Goal: Task Accomplishment & Management: Complete application form

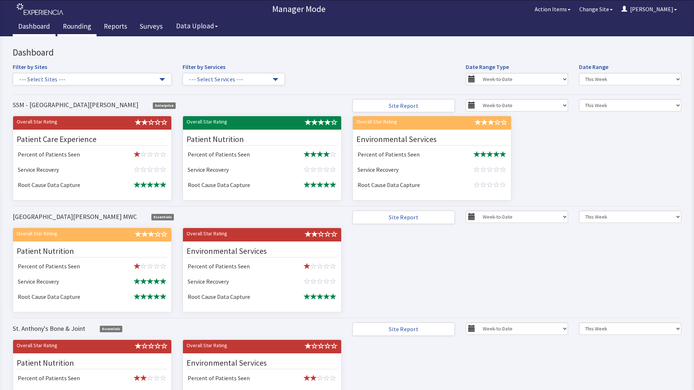
click at [73, 27] on link "Rounding" at bounding box center [76, 27] width 39 height 18
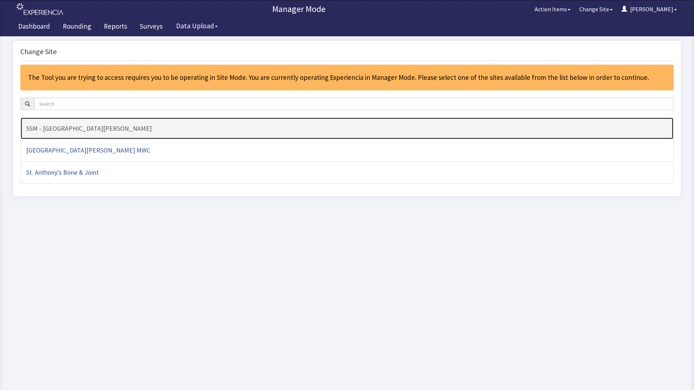
click at [123, 132] on link "SSM - [GEOGRAPHIC_DATA][PERSON_NAME]" at bounding box center [347, 128] width 654 height 23
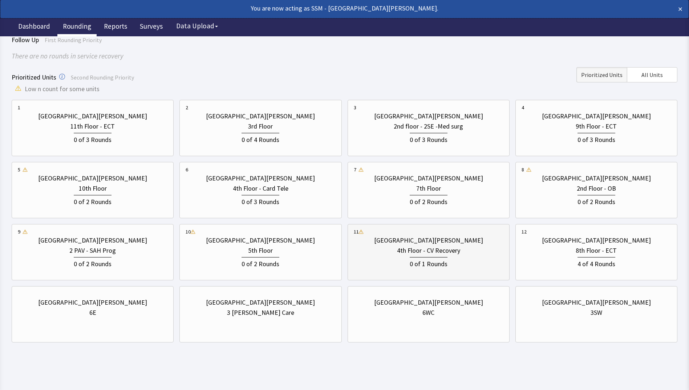
scroll to position [54, 0]
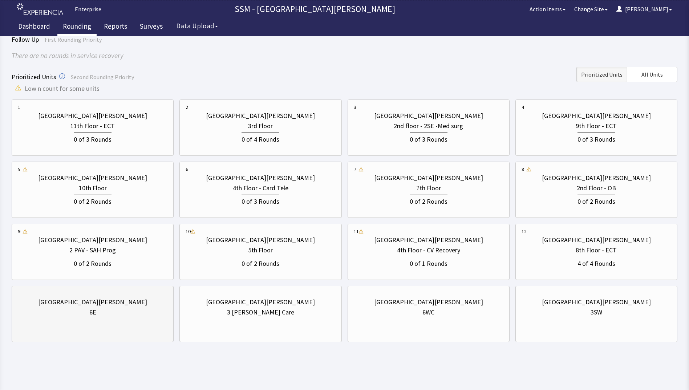
click at [123, 318] on div "St. Anthony Hospital 6E" at bounding box center [93, 307] width 150 height 35
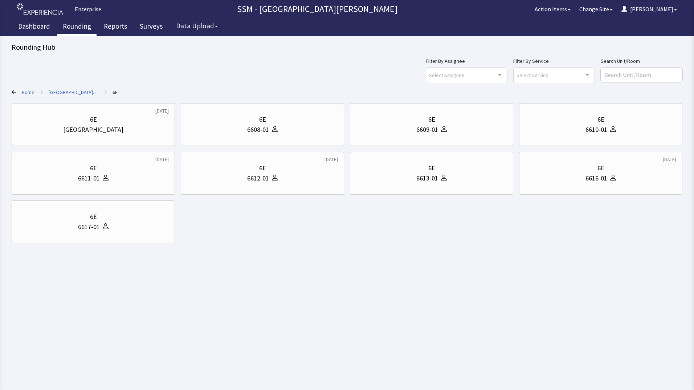
click at [13, 91] on icon at bounding box center [14, 92] width 4 height 4
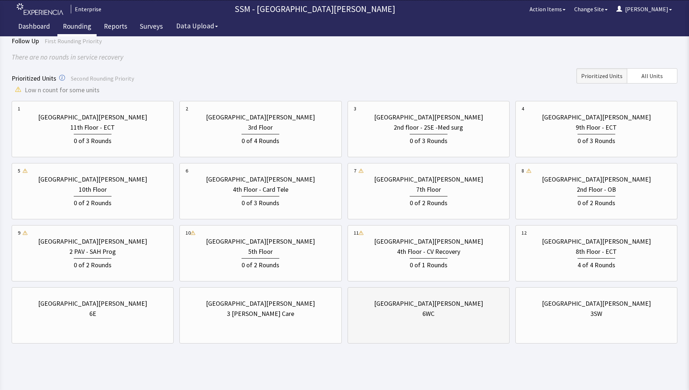
scroll to position [54, 0]
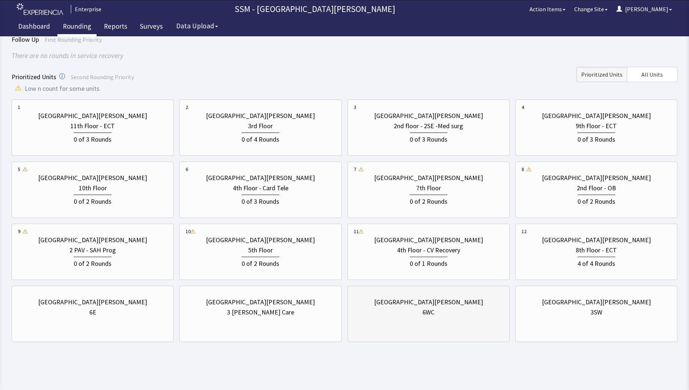
click at [460, 301] on div "St. Anthony Hospital" at bounding box center [429, 302] width 150 height 10
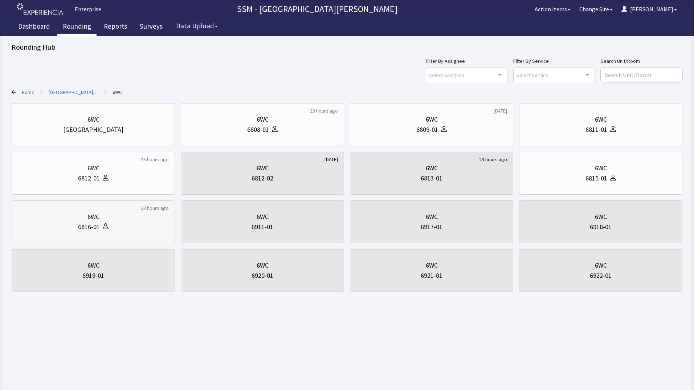
click at [108, 220] on div "6WC" at bounding box center [93, 217] width 151 height 10
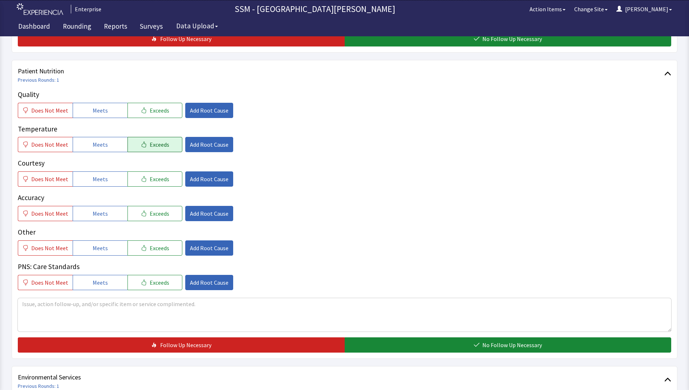
scroll to position [399, 0]
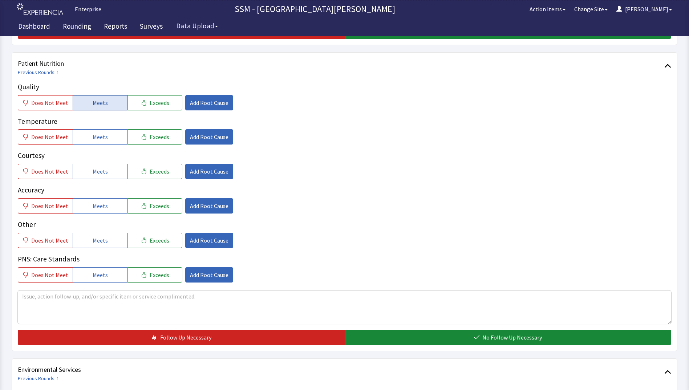
click at [89, 105] on button "Meets" at bounding box center [100, 102] width 55 height 15
click at [97, 143] on button "Meets" at bounding box center [100, 136] width 55 height 15
click at [97, 178] on button "Meets" at bounding box center [100, 171] width 55 height 15
click at [99, 205] on span "Meets" at bounding box center [100, 206] width 15 height 9
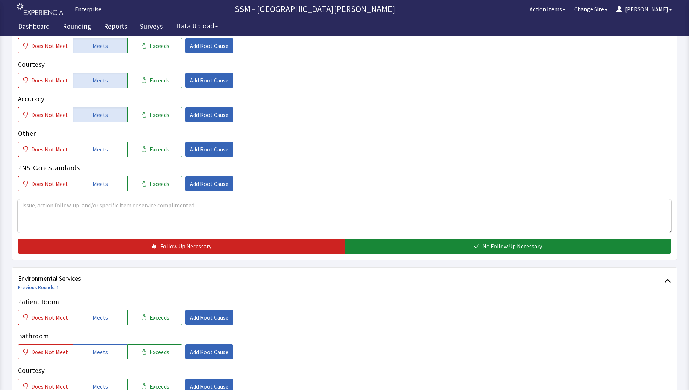
scroll to position [545, 0]
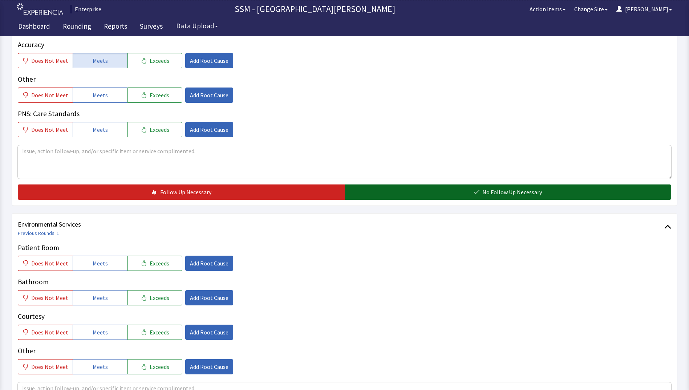
click at [455, 191] on button "No Follow Up Necessary" at bounding box center [508, 191] width 327 height 15
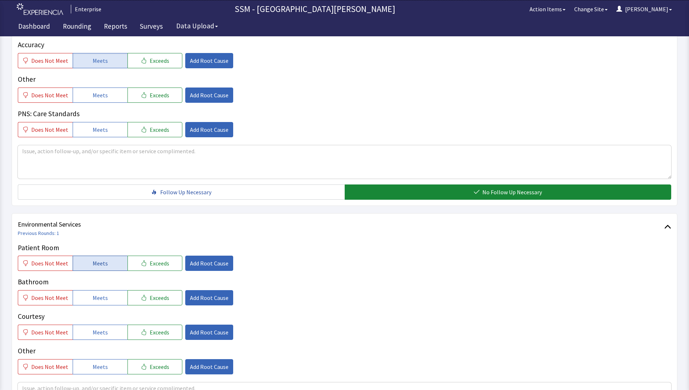
click at [113, 261] on button "Meets" at bounding box center [100, 263] width 55 height 15
drag, startPoint x: 109, startPoint y: 297, endPoint x: 105, endPoint y: 335, distance: 37.6
click at [109, 298] on button "Meets" at bounding box center [100, 297] width 55 height 15
click at [103, 335] on span "Meets" at bounding box center [100, 332] width 15 height 9
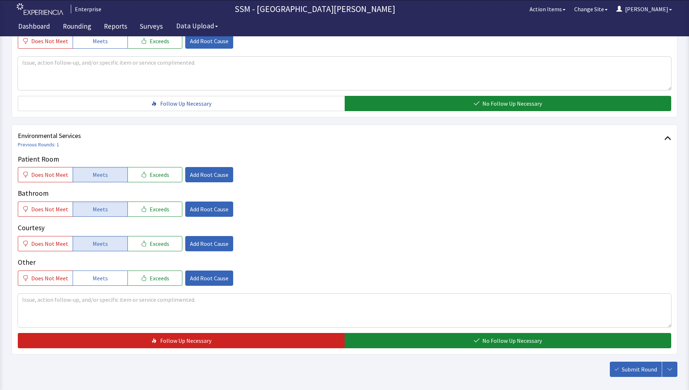
scroll to position [668, 0]
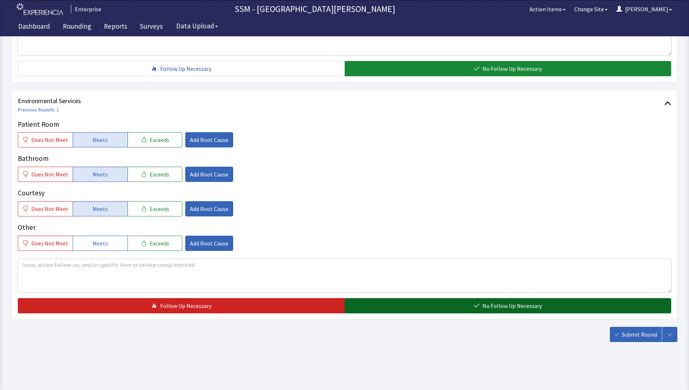
click at [406, 303] on button "No Follow Up Necessary" at bounding box center [508, 305] width 327 height 15
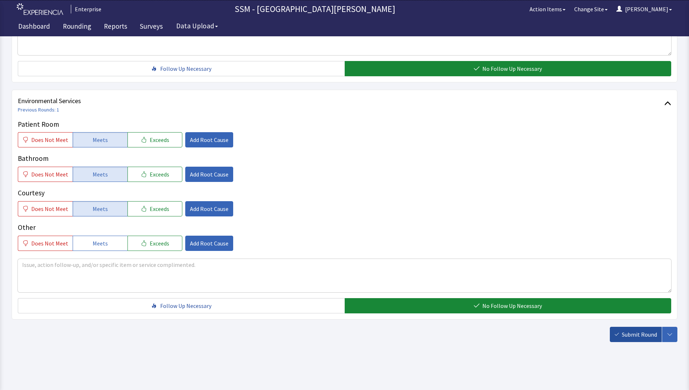
click at [634, 331] on span "Submit Round" at bounding box center [639, 334] width 35 height 9
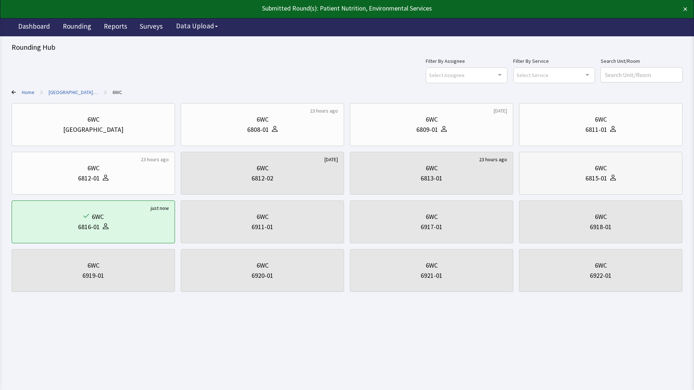
click at [598, 171] on div "6WC" at bounding box center [601, 168] width 12 height 10
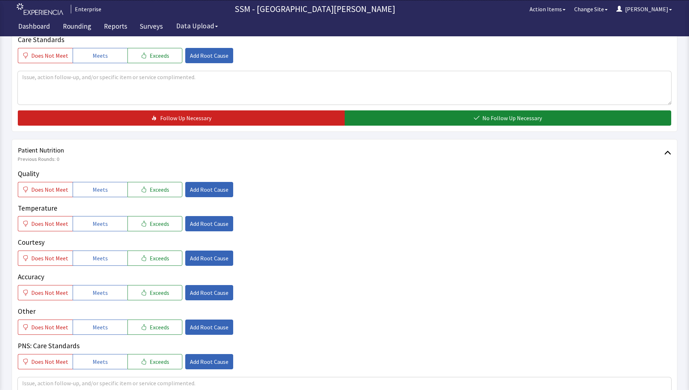
scroll to position [399, 0]
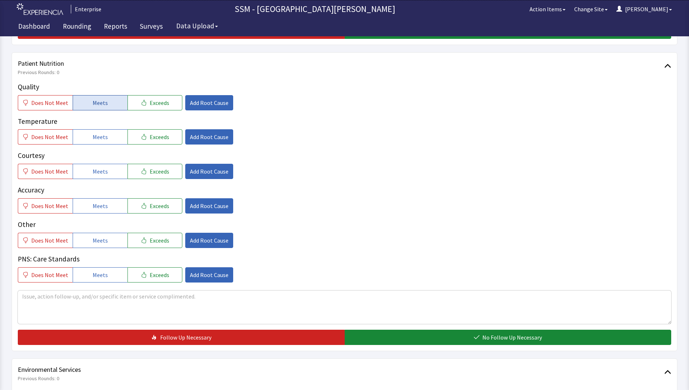
click at [100, 108] on button "Meets" at bounding box center [100, 102] width 55 height 15
click at [99, 144] on button "Meets" at bounding box center [100, 136] width 55 height 15
click at [99, 173] on span "Meets" at bounding box center [100, 171] width 15 height 9
click at [99, 211] on button "Meets" at bounding box center [100, 205] width 55 height 15
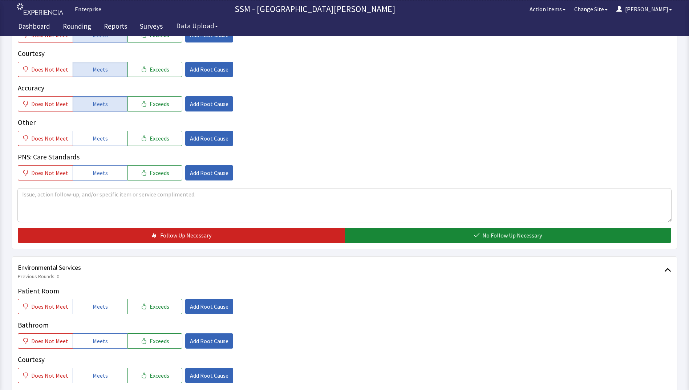
scroll to position [545, 0]
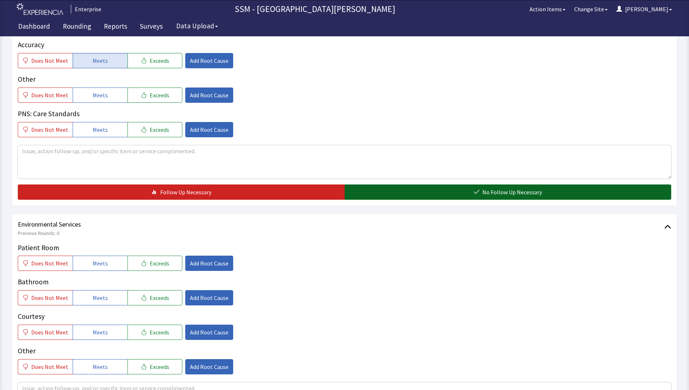
click at [431, 192] on button "No Follow Up Necessary" at bounding box center [508, 191] width 327 height 15
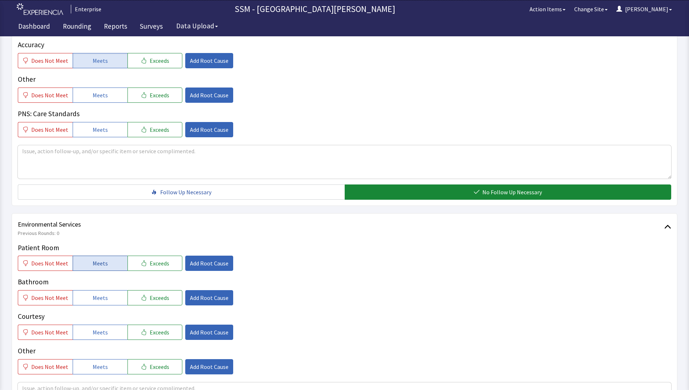
click at [80, 266] on button "Meets" at bounding box center [100, 263] width 55 height 15
click at [91, 306] on div "Patient Room Does Not Meet Meets Exceeds Add Root Cause Bathroom Does Not Meet …" at bounding box center [344, 309] width 653 height 132
click at [93, 301] on span "Meets" at bounding box center [100, 297] width 15 height 9
click at [96, 328] on span "Meets" at bounding box center [100, 332] width 15 height 9
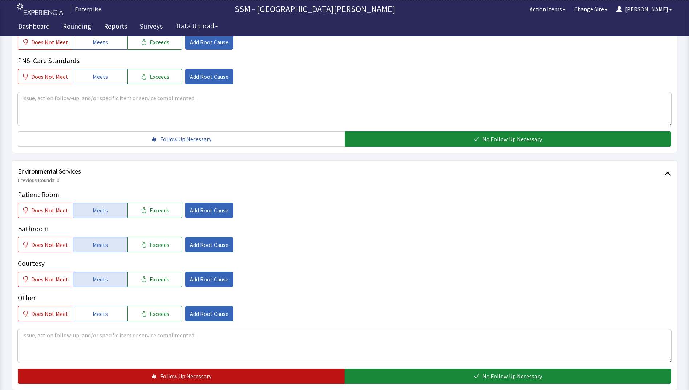
scroll to position [668, 0]
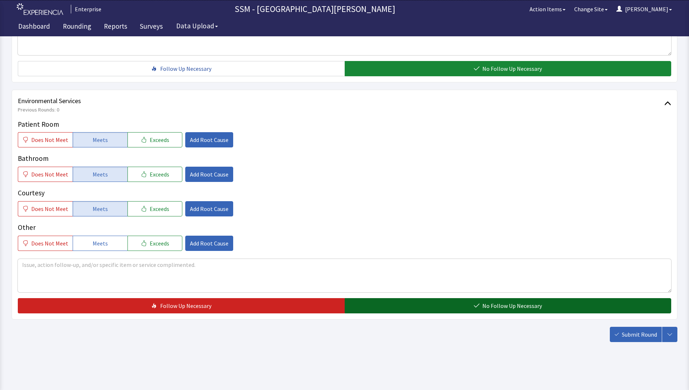
click at [438, 304] on button "No Follow Up Necessary" at bounding box center [508, 305] width 327 height 15
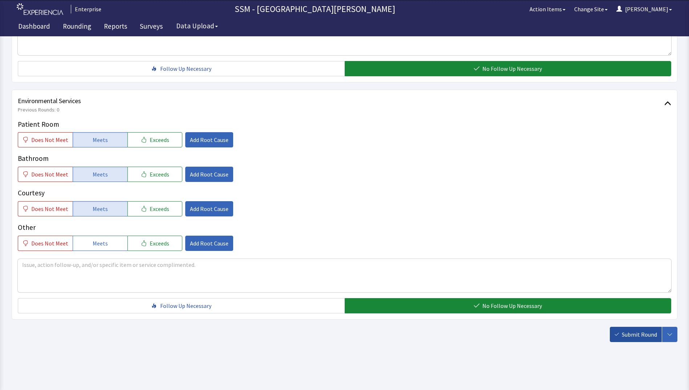
click at [624, 337] on span "Submit Round" at bounding box center [639, 334] width 35 height 9
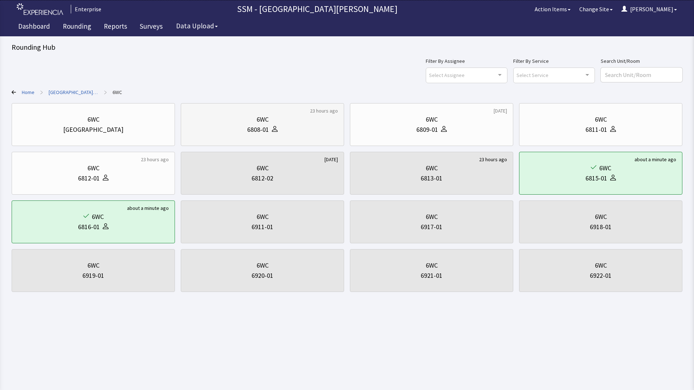
click at [283, 125] on div "6808-01" at bounding box center [262, 130] width 151 height 10
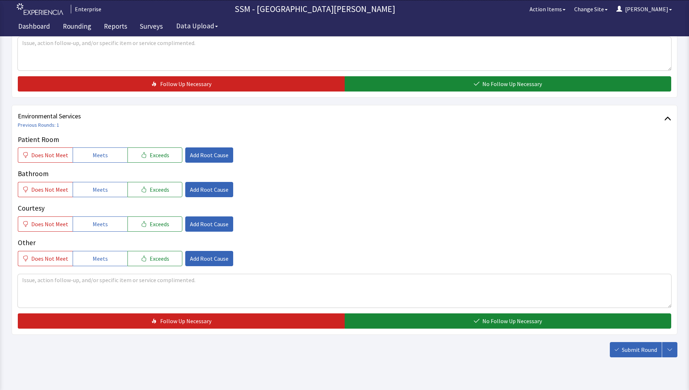
scroll to position [654, 0]
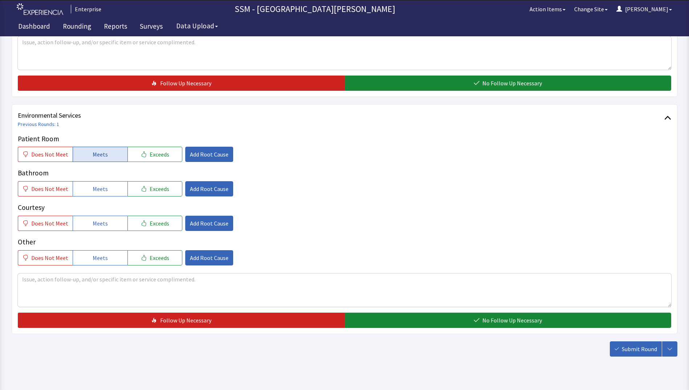
click at [99, 154] on span "Meets" at bounding box center [100, 154] width 15 height 9
click at [100, 186] on span "Meets" at bounding box center [100, 188] width 15 height 9
click at [103, 218] on button "Meets" at bounding box center [100, 223] width 55 height 15
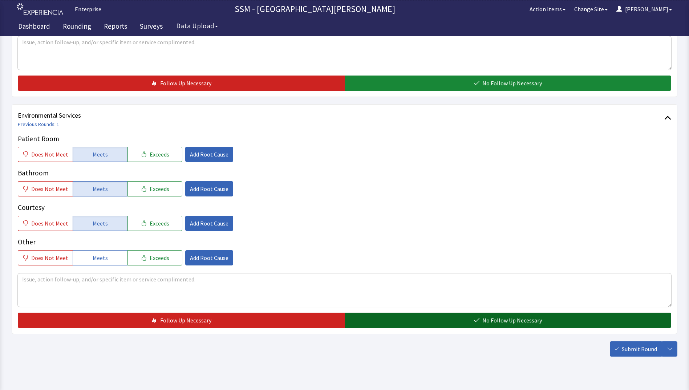
click at [392, 322] on button "No Follow Up Necessary" at bounding box center [508, 320] width 327 height 15
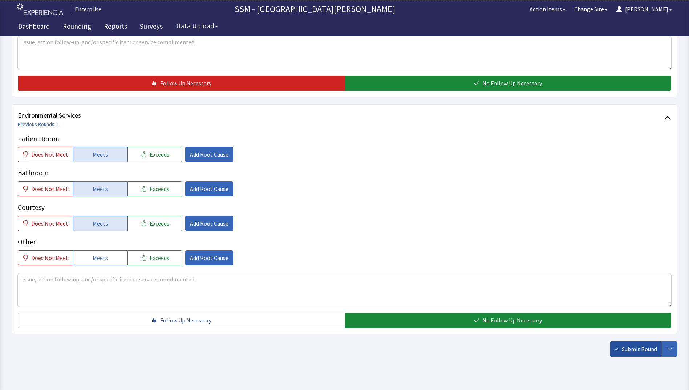
click at [626, 349] on span "Submit Round" at bounding box center [639, 349] width 35 height 9
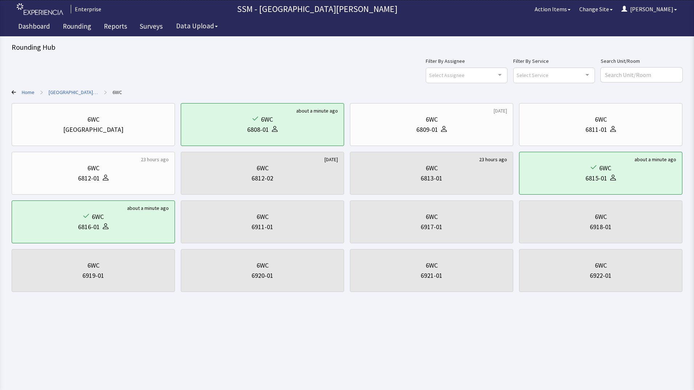
click at [8, 91] on div "Rounding Hub Filter By Assignee Select Assignee Clear Selection [PERSON_NAME] […" at bounding box center [347, 146] width 694 height 292
click at [14, 93] on icon at bounding box center [14, 92] width 4 height 4
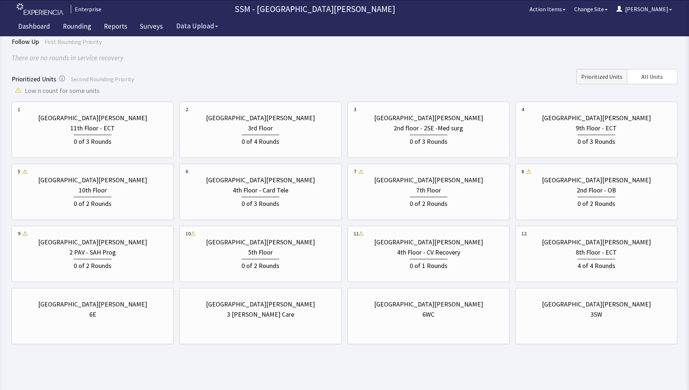
scroll to position [54, 0]
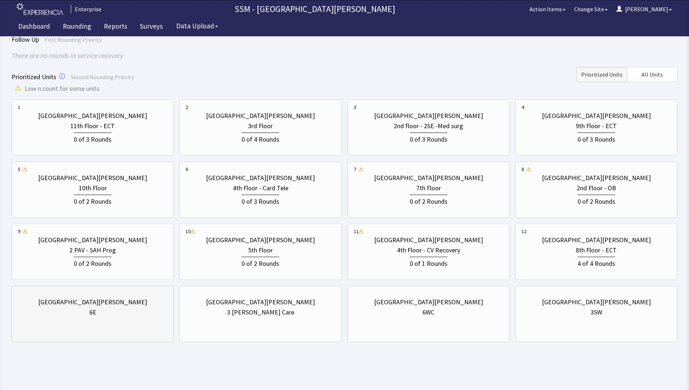
click at [139, 326] on div "St. Anthony Hospital 6E" at bounding box center [93, 314] width 162 height 56
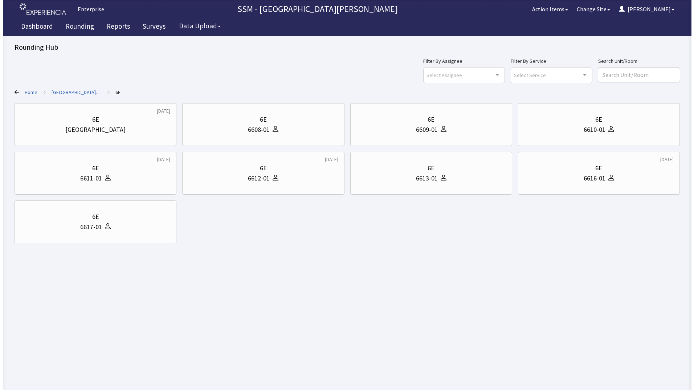
scroll to position [0, 0]
click at [313, 127] on div "6608-01" at bounding box center [262, 130] width 151 height 10
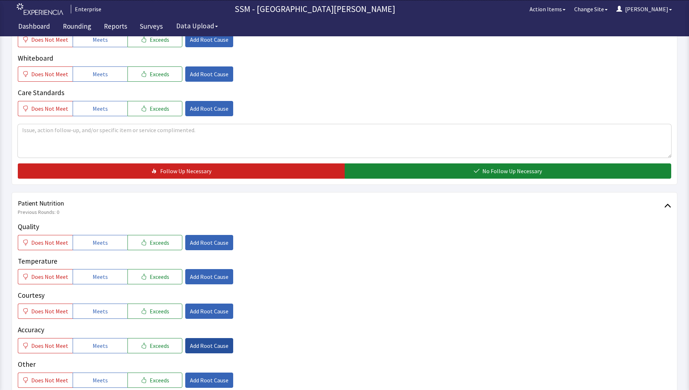
scroll to position [363, 0]
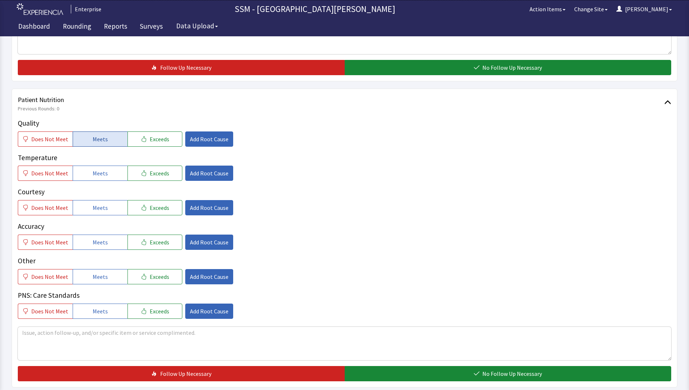
click at [101, 138] on span "Meets" at bounding box center [100, 139] width 15 height 9
click at [106, 168] on button "Meets" at bounding box center [100, 173] width 55 height 15
click at [110, 202] on button "Meets" at bounding box center [100, 207] width 55 height 15
click at [106, 239] on button "Meets" at bounding box center [100, 242] width 55 height 15
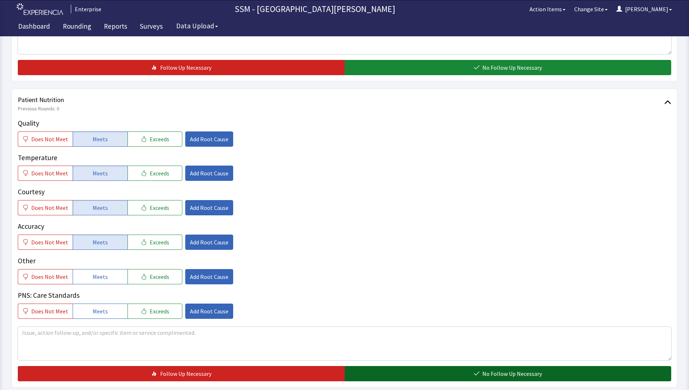
click at [406, 376] on button "No Follow Up Necessary" at bounding box center [508, 373] width 327 height 15
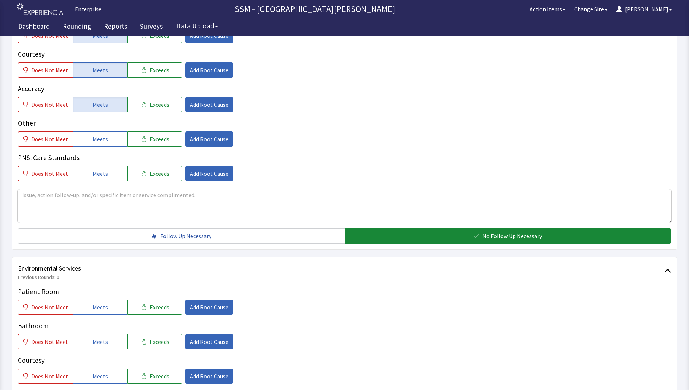
scroll to position [581, 0]
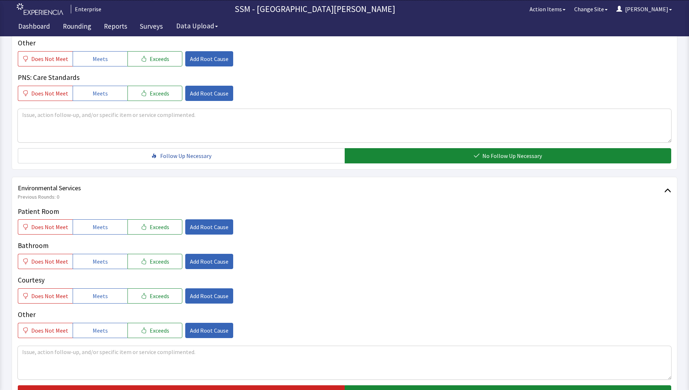
click at [84, 235] on div "Patient Room Does Not Meet Meets Exceeds Add Root Cause Bathroom Does Not Meet …" at bounding box center [344, 272] width 653 height 132
click at [89, 228] on button "Meets" at bounding box center [100, 226] width 55 height 15
click at [93, 262] on span "Meets" at bounding box center [100, 261] width 15 height 9
click at [93, 296] on span "Meets" at bounding box center [100, 296] width 15 height 9
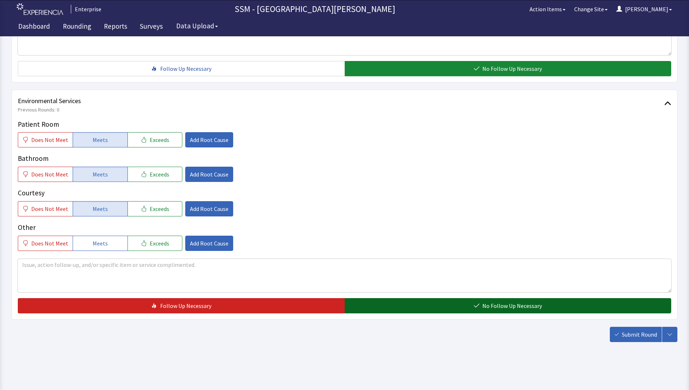
click at [482, 303] on button "No Follow Up Necessary" at bounding box center [508, 305] width 327 height 15
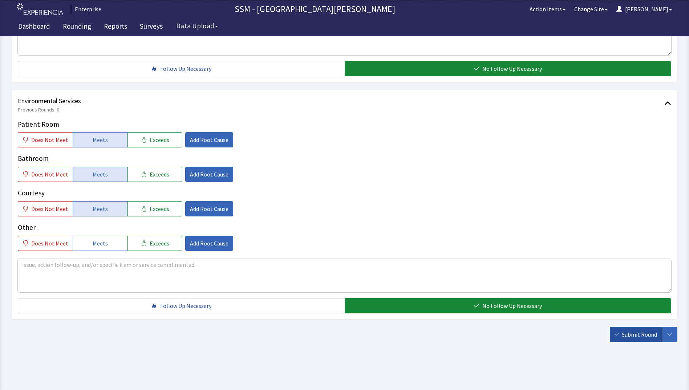
click at [641, 337] on span "Submit Round" at bounding box center [639, 334] width 35 height 9
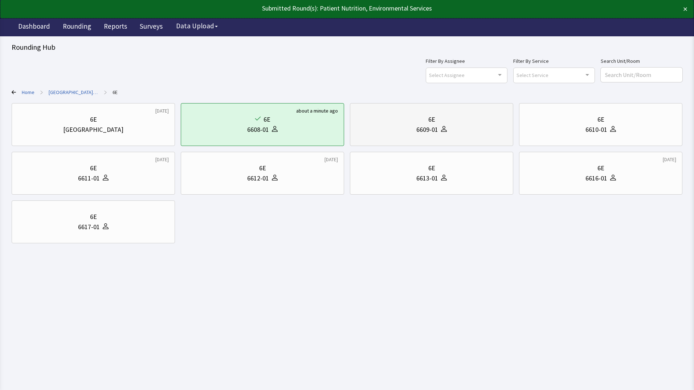
click at [446, 139] on div "6E 6609-01" at bounding box center [431, 124] width 151 height 35
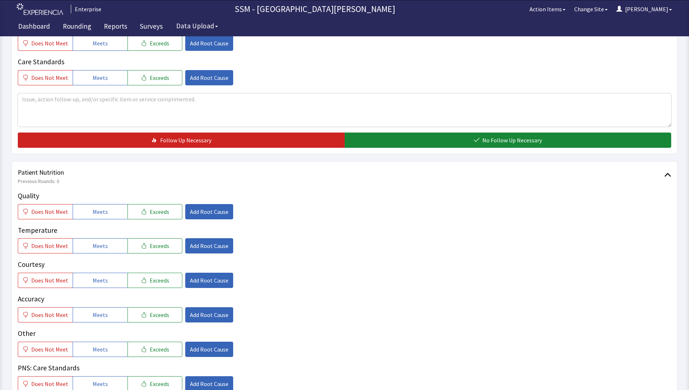
scroll to position [436, 0]
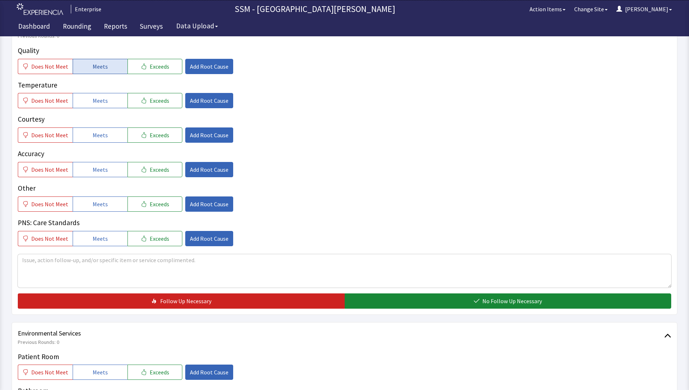
click at [94, 70] on span "Meets" at bounding box center [100, 66] width 15 height 9
click at [94, 101] on span "Meets" at bounding box center [100, 100] width 15 height 9
click at [98, 135] on span "Meets" at bounding box center [100, 135] width 15 height 9
click at [99, 172] on span "Meets" at bounding box center [100, 169] width 15 height 9
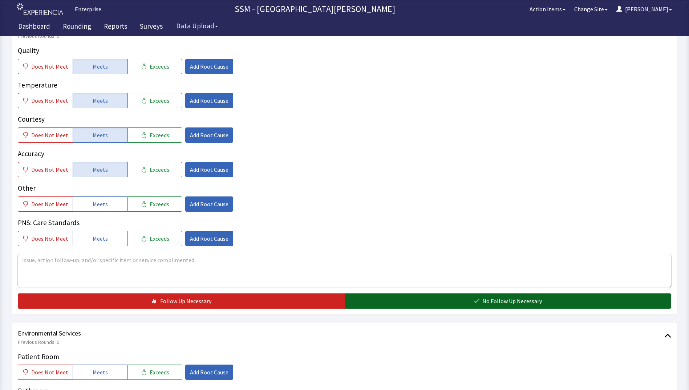
click at [372, 303] on button "No Follow Up Necessary" at bounding box center [508, 300] width 327 height 15
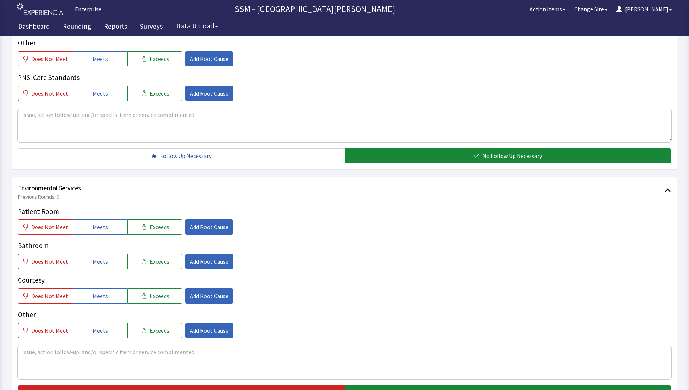
scroll to position [617, 0]
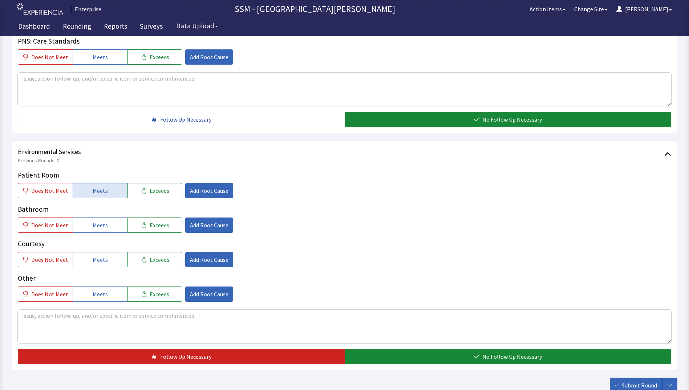
click at [101, 190] on span "Meets" at bounding box center [100, 190] width 15 height 9
drag, startPoint x: 97, startPoint y: 224, endPoint x: 98, endPoint y: 254, distance: 30.5
click at [97, 224] on span "Meets" at bounding box center [100, 225] width 15 height 9
click at [99, 260] on span "Meets" at bounding box center [100, 259] width 15 height 9
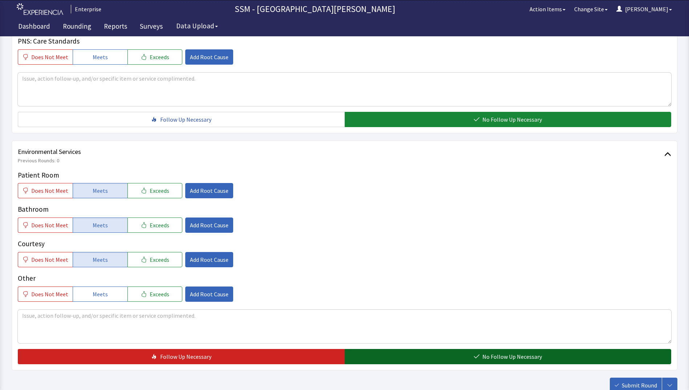
click at [491, 359] on span "No Follow Up Necessary" at bounding box center [512, 356] width 60 height 9
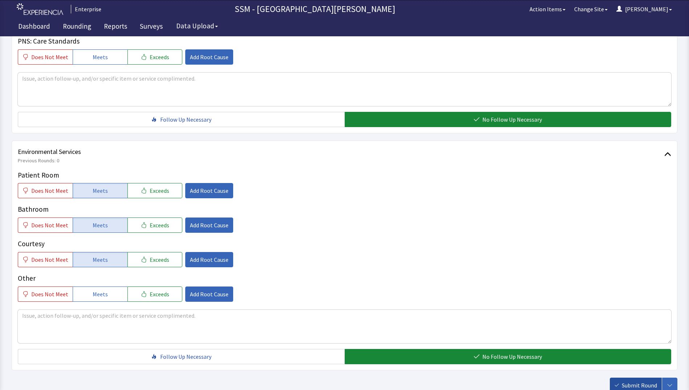
click at [648, 382] on span "Submit Round" at bounding box center [639, 385] width 35 height 9
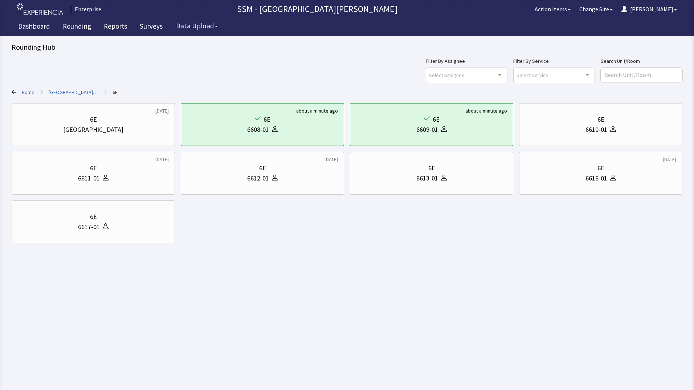
click at [313, 283] on html "Enterprise SSM - St. Anthony Hospital Action Items Change Site Dorothy Menu Men…" at bounding box center [347, 195] width 694 height 390
click at [311, 284] on html "Enterprise SSM - St. Anthony Hospital Action Items Change Site Dorothy Menu Men…" at bounding box center [347, 195] width 694 height 390
click at [119, 221] on div "6E" at bounding box center [93, 217] width 151 height 10
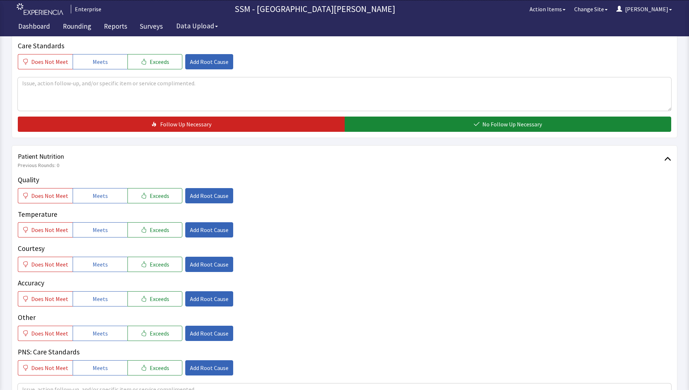
scroll to position [363, 0]
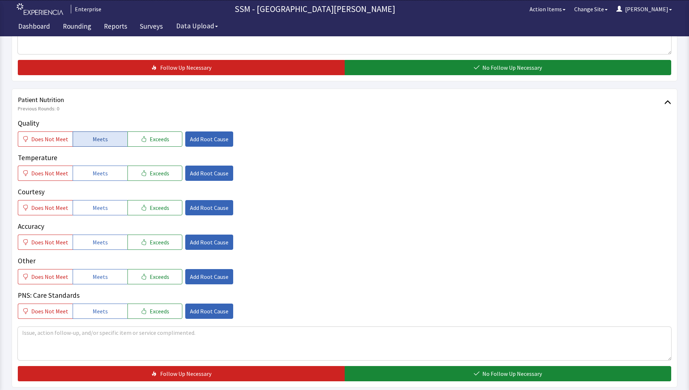
click at [96, 139] on span "Meets" at bounding box center [100, 139] width 15 height 9
click at [103, 201] on div "Courtesy Does Not Meet Meets Exceeds Add Root Cause" at bounding box center [344, 201] width 653 height 29
click at [102, 211] on span "Meets" at bounding box center [100, 207] width 15 height 9
click at [106, 175] on button "Meets" at bounding box center [100, 173] width 55 height 15
click at [105, 245] on button "Meets" at bounding box center [100, 242] width 55 height 15
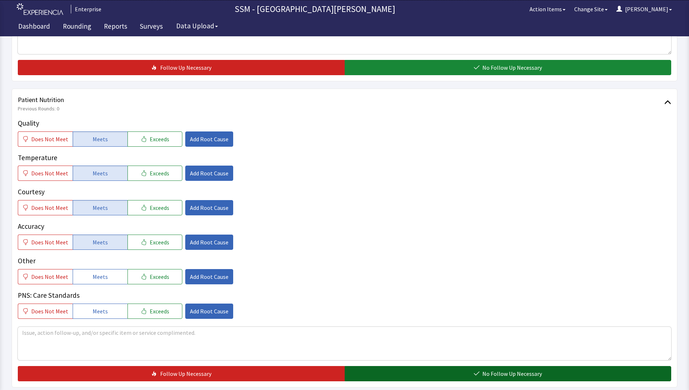
click at [398, 373] on button "No Follow Up Necessary" at bounding box center [508, 373] width 327 height 15
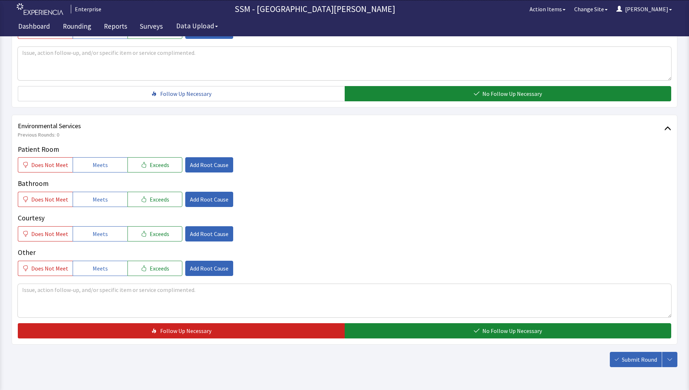
scroll to position [668, 0]
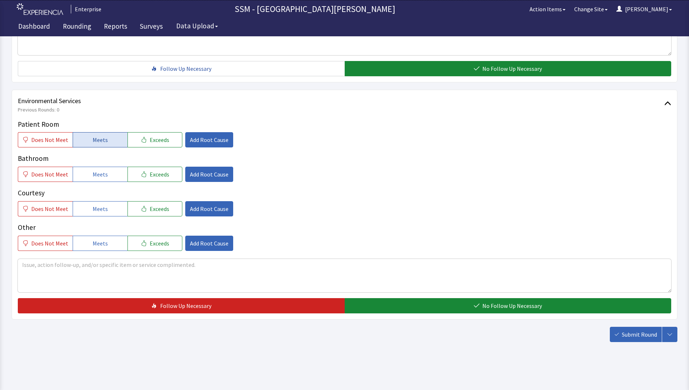
click at [90, 145] on button "Meets" at bounding box center [100, 139] width 55 height 15
click at [93, 175] on span "Meets" at bounding box center [100, 174] width 15 height 9
click at [93, 206] on span "Meets" at bounding box center [100, 208] width 15 height 9
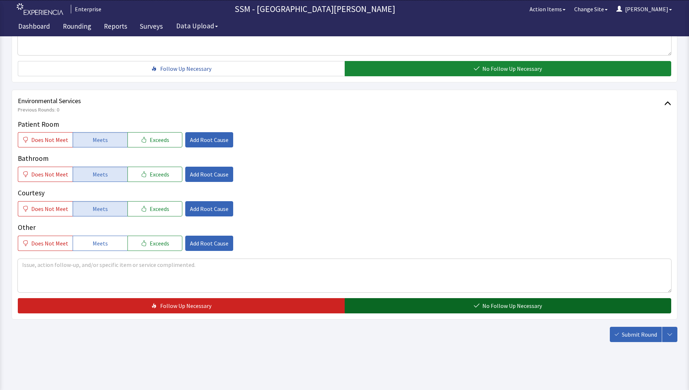
click at [370, 302] on button "No Follow Up Necessary" at bounding box center [508, 305] width 327 height 15
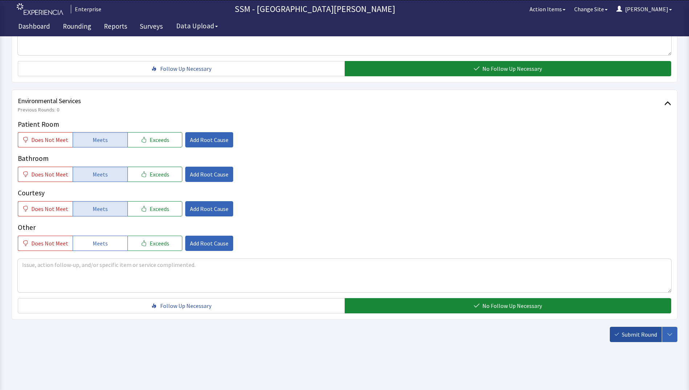
click at [626, 331] on span "Submit Round" at bounding box center [639, 334] width 35 height 9
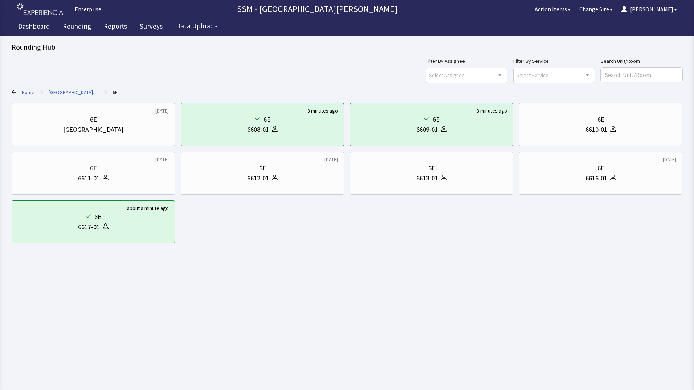
click at [117, 63] on div "Filter By Assignee Select Assignee Clear Selection [PERSON_NAME] [PERSON_NAME] …" at bounding box center [347, 70] width 671 height 26
click at [76, 24] on link "Rounding" at bounding box center [76, 27] width 39 height 18
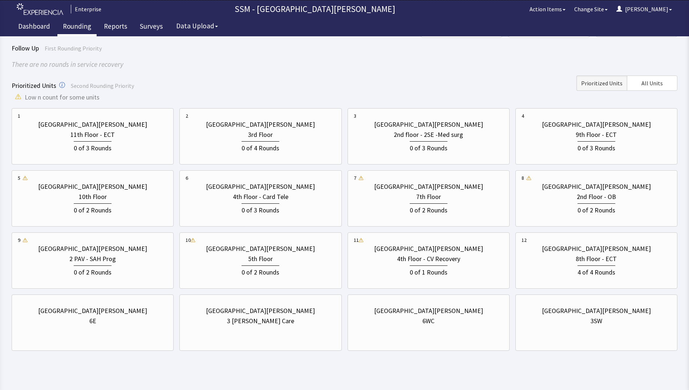
scroll to position [54, 0]
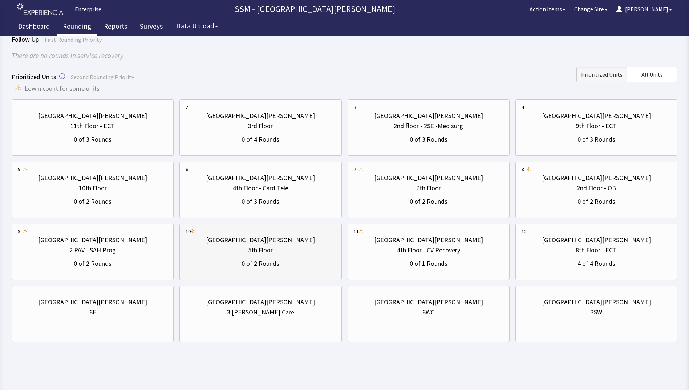
click at [274, 254] on div "5th Floor" at bounding box center [261, 250] width 150 height 10
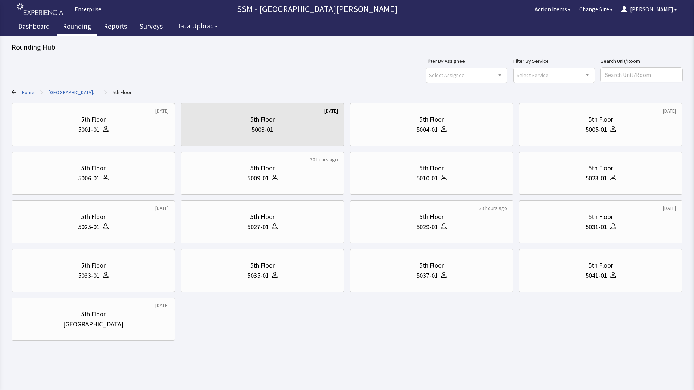
click at [316, 347] on body "Enterprise SSM - St. Anthony Hospital Action Items Change Site Dorothy Menu Men…" at bounding box center [347, 177] width 694 height 354
click at [124, 183] on div "5th Floor 5006-01" at bounding box center [93, 173] width 151 height 35
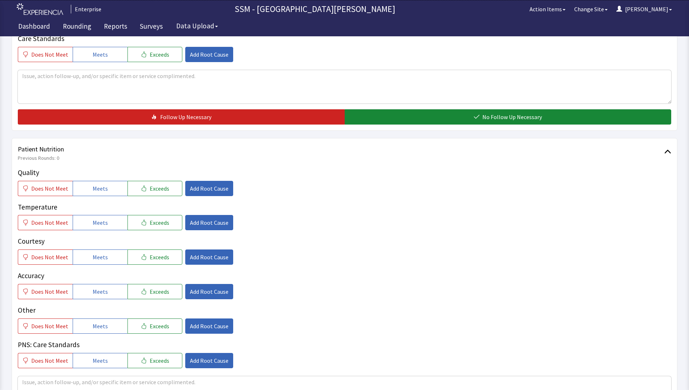
scroll to position [327, 0]
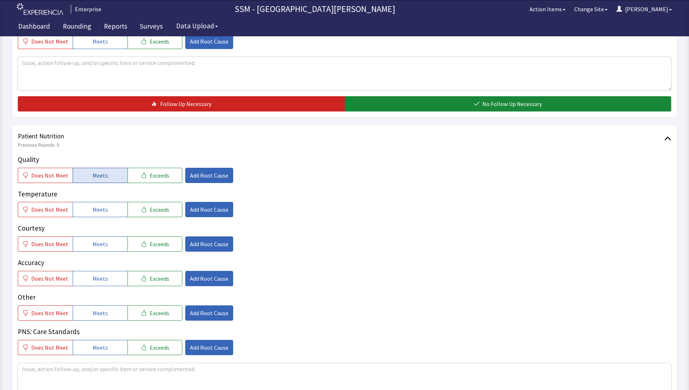
click at [108, 171] on button "Meets" at bounding box center [100, 175] width 55 height 15
click at [108, 216] on button "Meets" at bounding box center [100, 209] width 55 height 15
click at [107, 245] on button "Meets" at bounding box center [100, 243] width 55 height 15
click at [108, 277] on button "Meets" at bounding box center [100, 278] width 55 height 15
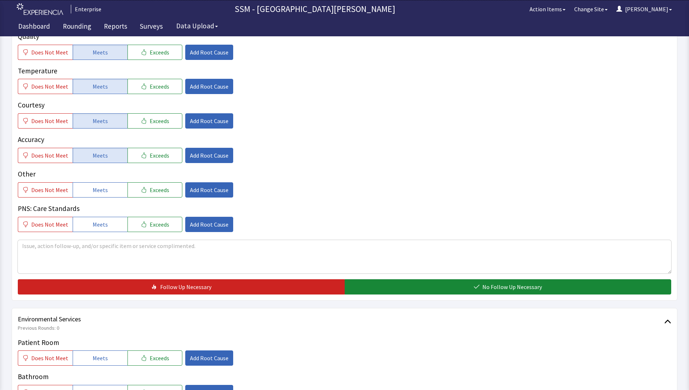
scroll to position [508, 0]
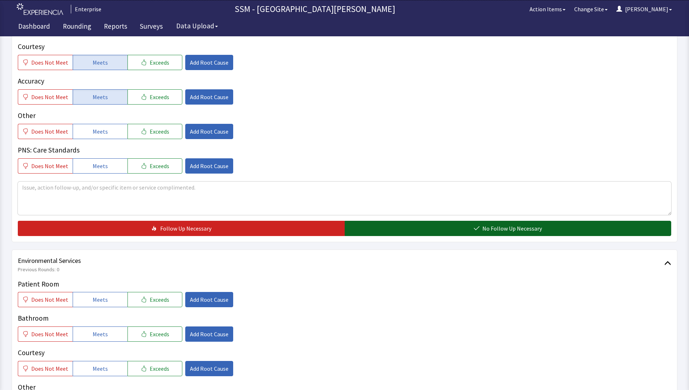
click at [417, 235] on button "No Follow Up Necessary" at bounding box center [508, 228] width 327 height 15
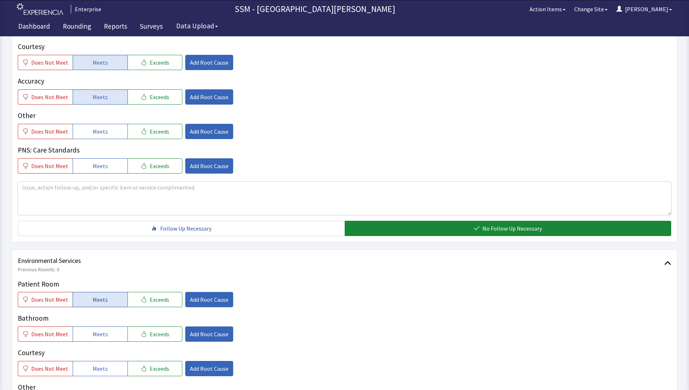
click at [93, 298] on span "Meets" at bounding box center [100, 299] width 15 height 9
click at [96, 337] on span "Meets" at bounding box center [100, 334] width 15 height 9
click at [103, 368] on span "Meets" at bounding box center [100, 368] width 15 height 9
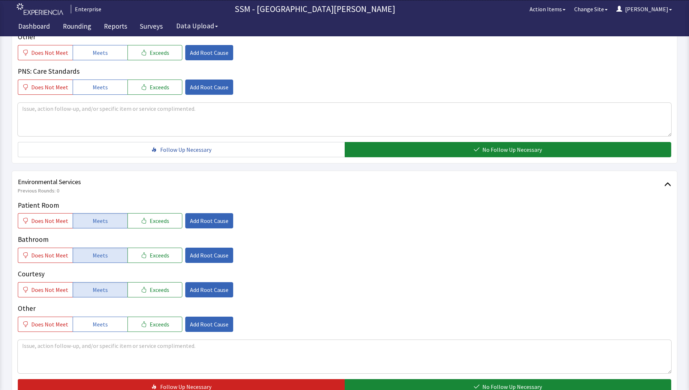
scroll to position [654, 0]
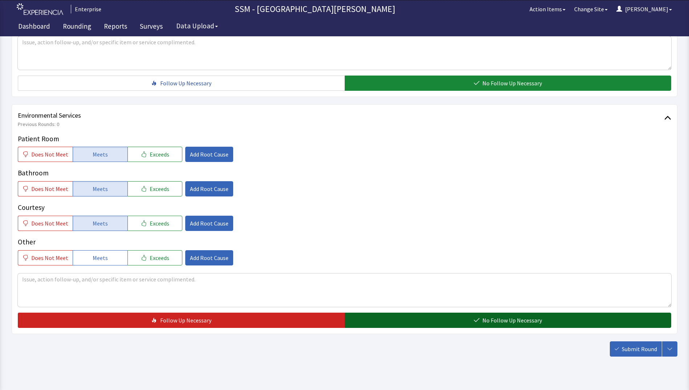
click at [439, 317] on button "No Follow Up Necessary" at bounding box center [508, 320] width 327 height 15
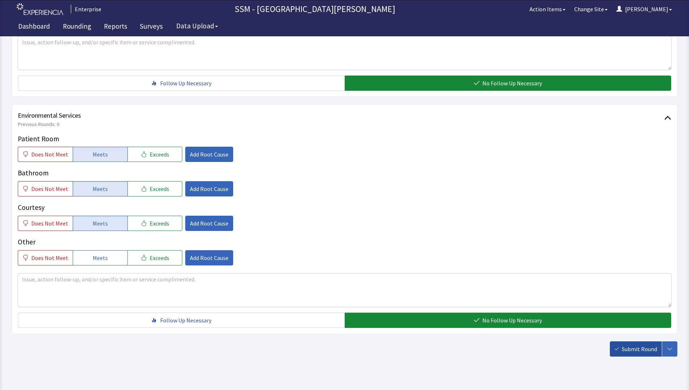
click at [632, 353] on button "Submit Round" at bounding box center [636, 348] width 52 height 15
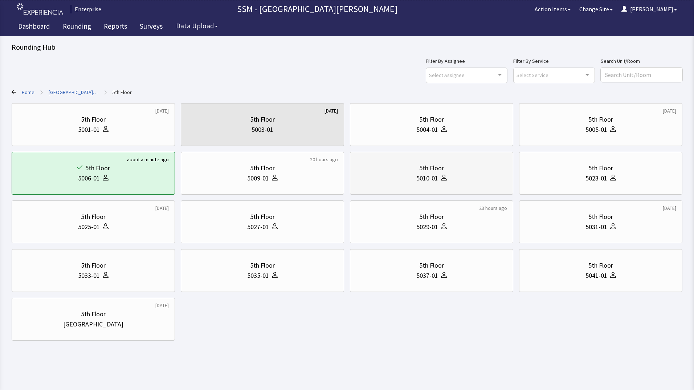
click at [408, 186] on div "5th Floor 5010-01" at bounding box center [431, 173] width 151 height 35
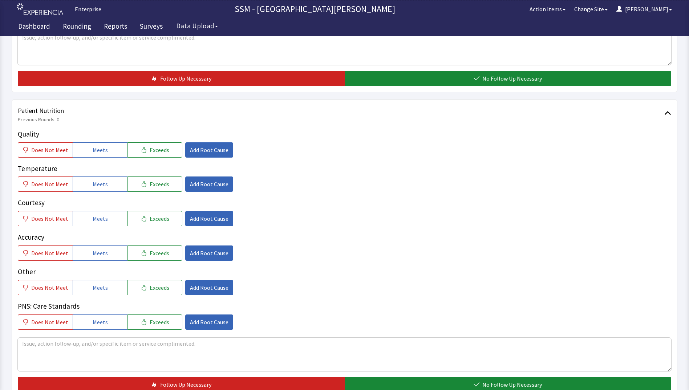
scroll to position [399, 0]
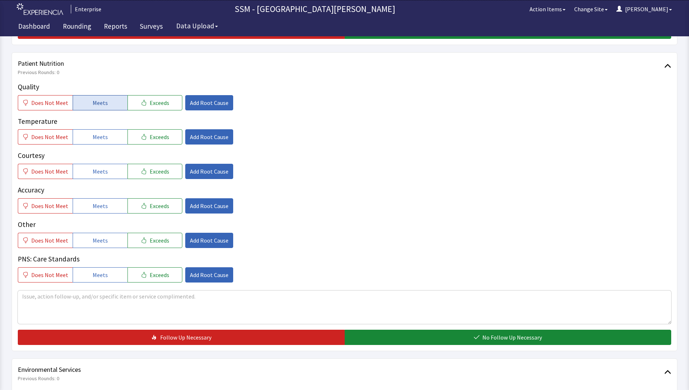
click at [106, 104] on button "Meets" at bounding box center [100, 102] width 55 height 15
click at [107, 138] on button "Meets" at bounding box center [100, 136] width 55 height 15
click at [109, 175] on button "Meets" at bounding box center [100, 171] width 55 height 15
click at [108, 207] on button "Meets" at bounding box center [100, 205] width 55 height 15
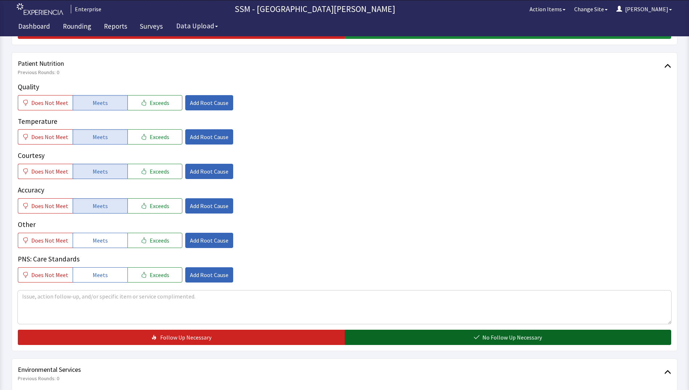
click at [416, 340] on button "No Follow Up Necessary" at bounding box center [508, 337] width 327 height 15
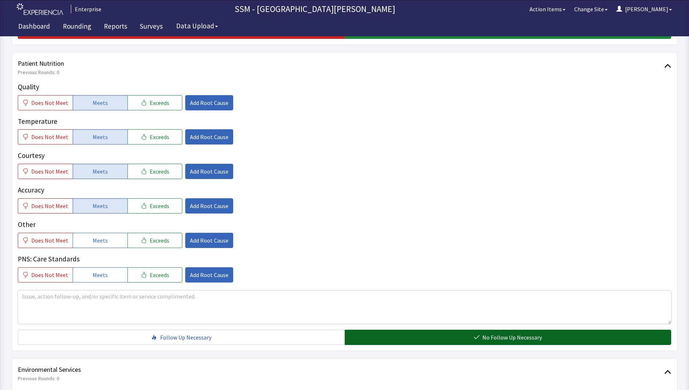
scroll to position [581, 0]
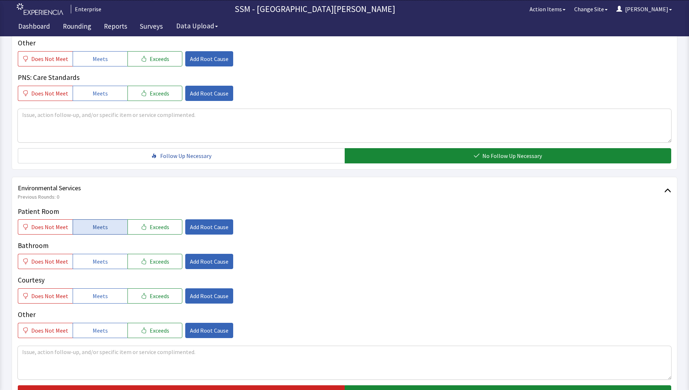
click at [96, 232] on button "Meets" at bounding box center [100, 226] width 55 height 15
click at [97, 260] on span "Meets" at bounding box center [100, 261] width 15 height 9
click at [101, 300] on span "Meets" at bounding box center [100, 296] width 15 height 9
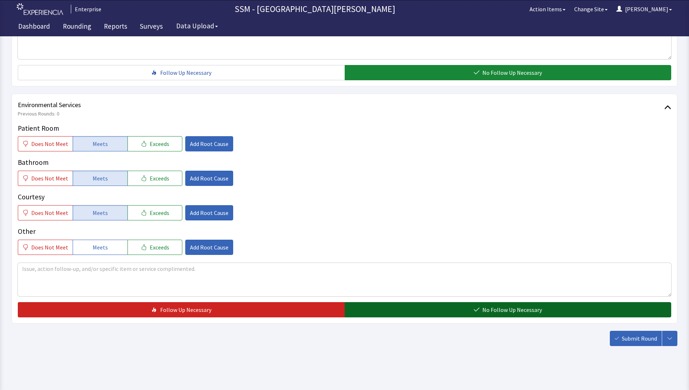
scroll to position [668, 0]
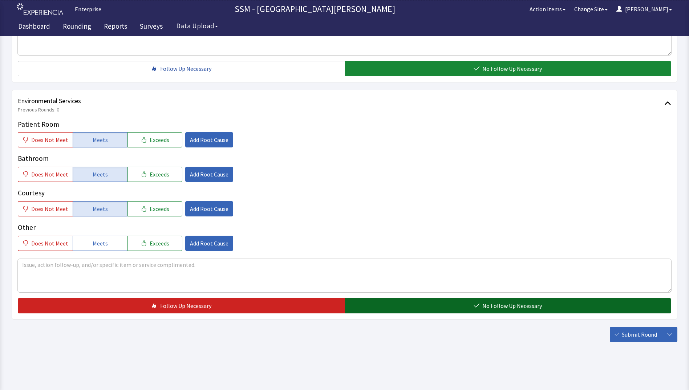
click at [459, 305] on button "No Follow Up Necessary" at bounding box center [508, 305] width 327 height 15
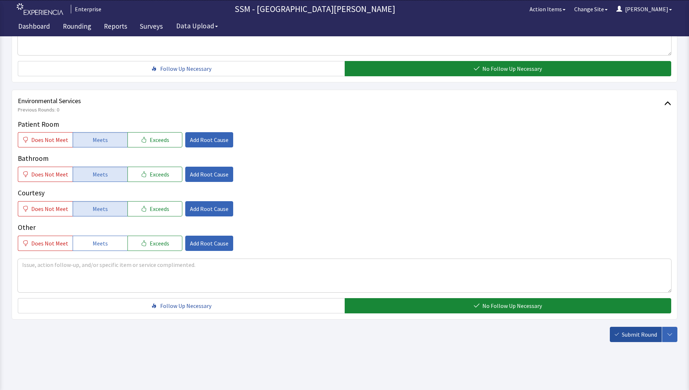
click at [621, 335] on button "Submit Round" at bounding box center [636, 334] width 52 height 15
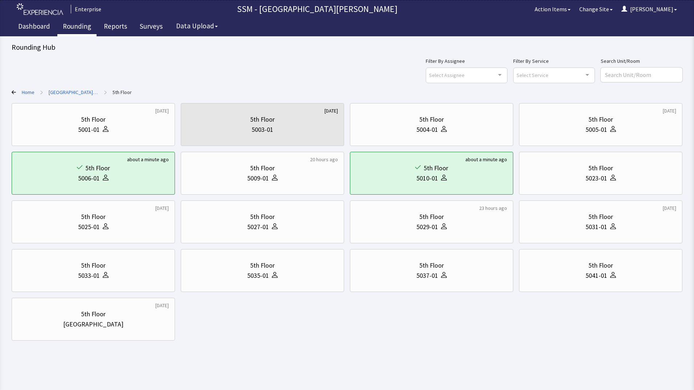
click at [74, 25] on link "Rounding" at bounding box center [76, 27] width 39 height 18
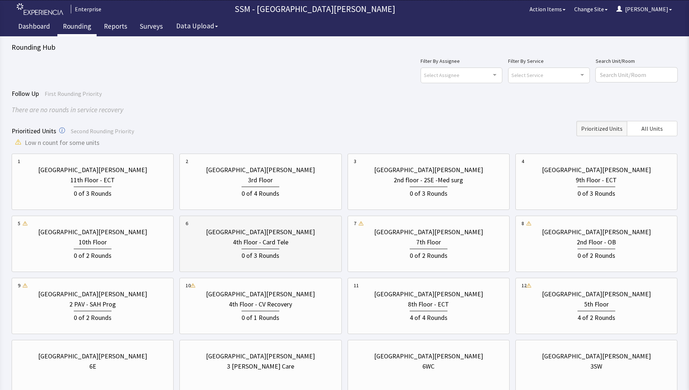
click at [277, 254] on div "0 of 3 Rounds" at bounding box center [260, 255] width 38 height 12
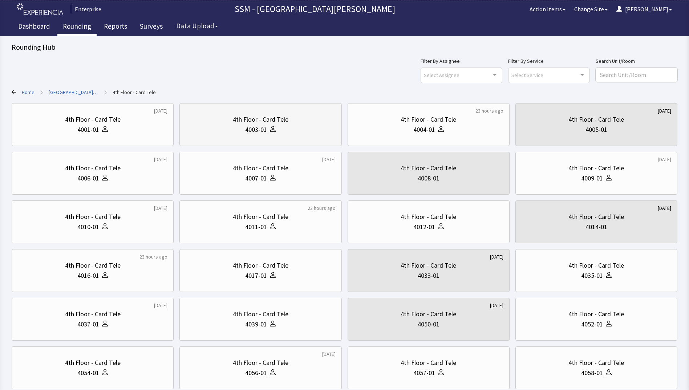
click at [245, 128] on div "4003-01" at bounding box center [256, 130] width 22 height 10
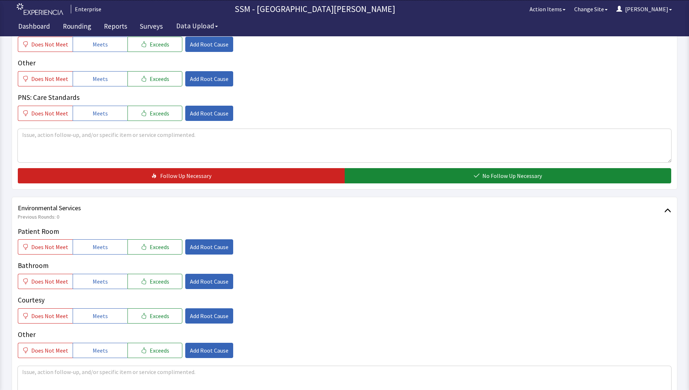
scroll to position [654, 0]
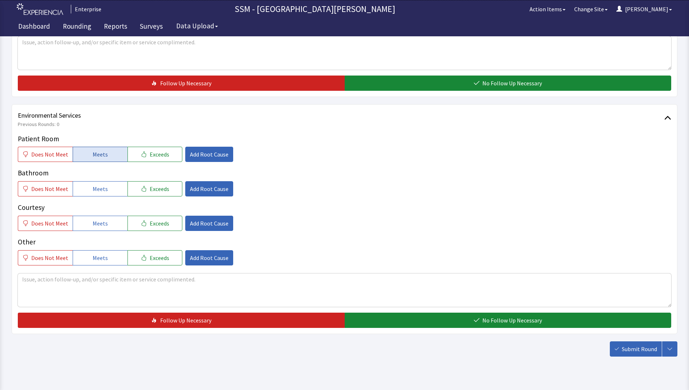
click at [95, 155] on span "Meets" at bounding box center [100, 154] width 15 height 9
click at [97, 186] on span "Meets" at bounding box center [100, 188] width 15 height 9
click at [99, 224] on span "Meets" at bounding box center [100, 223] width 15 height 9
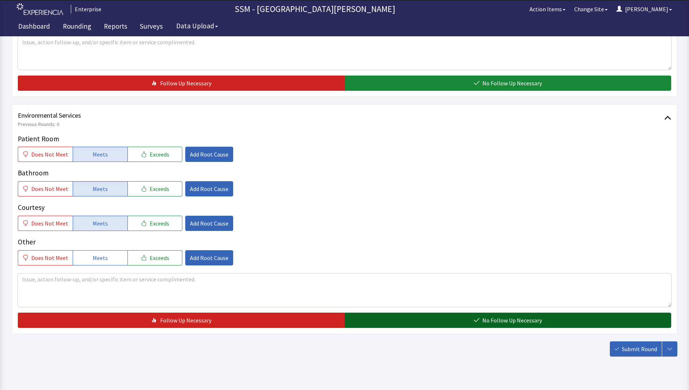
click at [377, 318] on button "No Follow Up Necessary" at bounding box center [508, 320] width 327 height 15
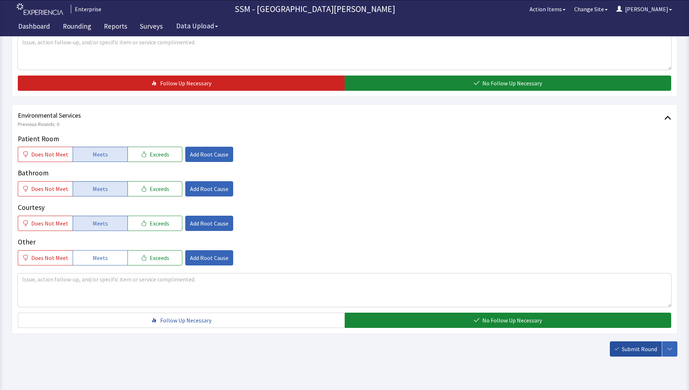
click at [621, 349] on button "Submit Round" at bounding box center [636, 348] width 52 height 15
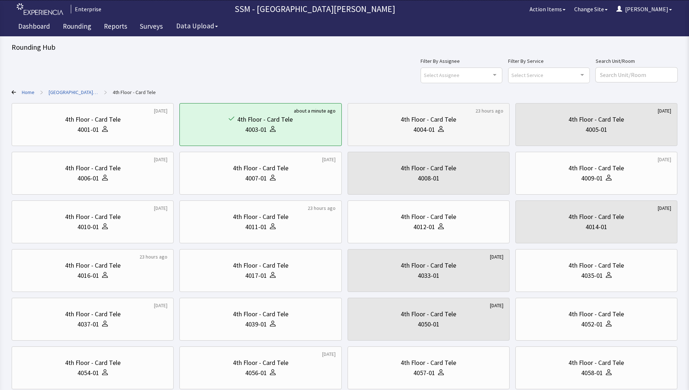
click at [439, 132] on div at bounding box center [439, 130] width 9 height 10
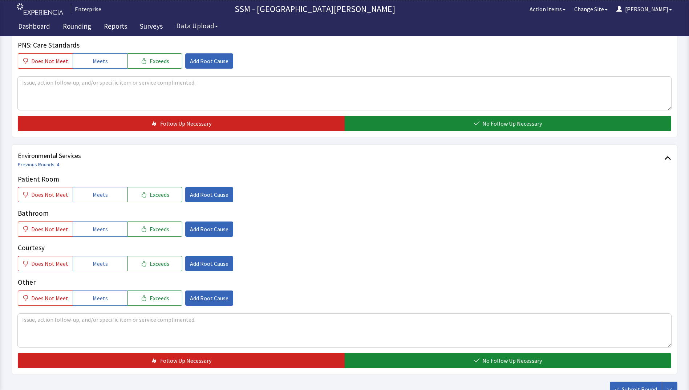
scroll to position [668, 0]
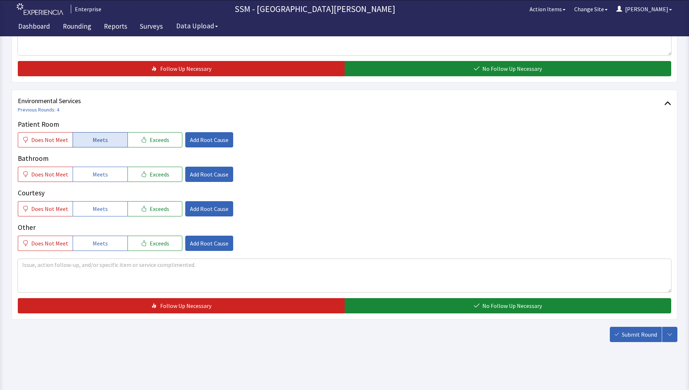
click at [100, 142] on span "Meets" at bounding box center [100, 139] width 15 height 9
drag, startPoint x: 101, startPoint y: 174, endPoint x: 101, endPoint y: 194, distance: 20.0
click at [101, 174] on span "Meets" at bounding box center [100, 174] width 15 height 9
click at [101, 209] on span "Meets" at bounding box center [100, 208] width 15 height 9
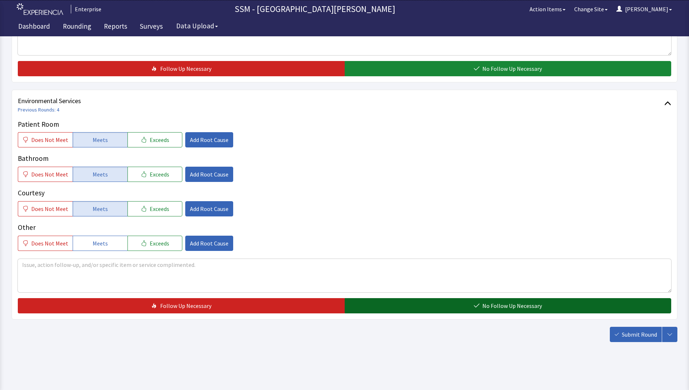
click at [438, 307] on button "No Follow Up Necessary" at bounding box center [508, 305] width 327 height 15
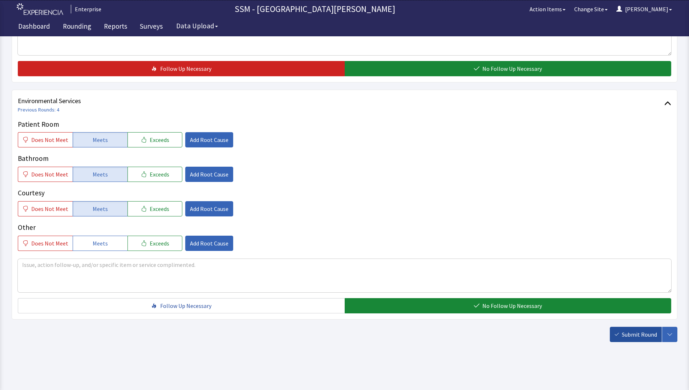
click at [639, 335] on span "Submit Round" at bounding box center [639, 334] width 35 height 9
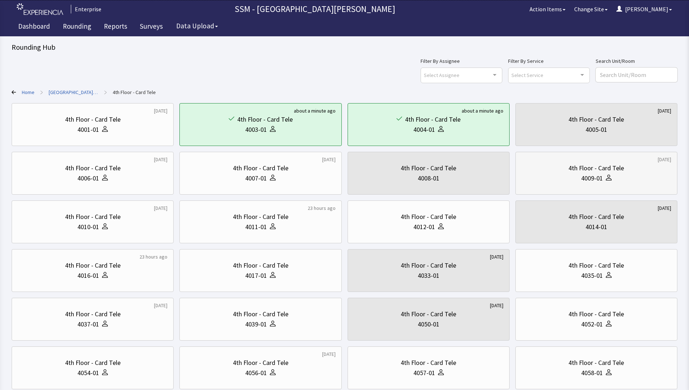
click at [605, 179] on div at bounding box center [607, 178] width 9 height 10
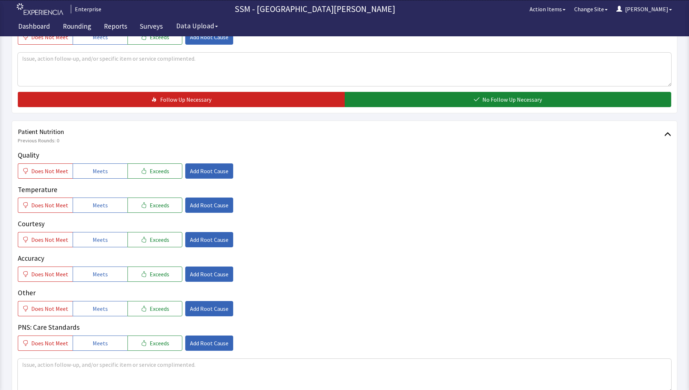
scroll to position [436, 0]
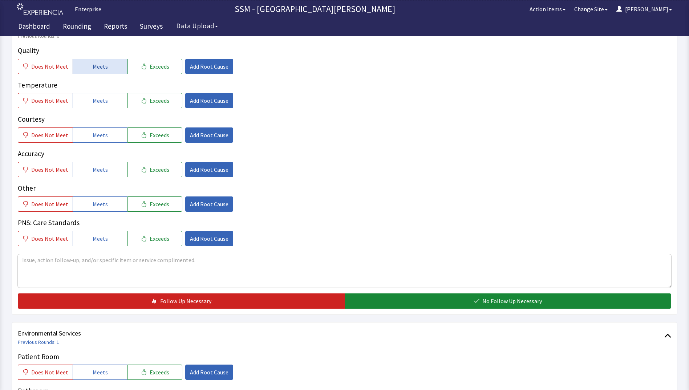
click at [111, 66] on button "Meets" at bounding box center [100, 66] width 55 height 15
click at [110, 103] on button "Meets" at bounding box center [100, 100] width 55 height 15
click at [109, 141] on button "Meets" at bounding box center [100, 134] width 55 height 15
click at [110, 169] on button "Meets" at bounding box center [100, 169] width 55 height 15
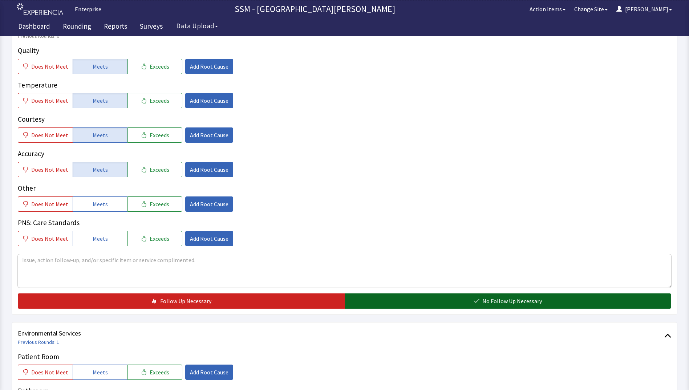
click at [444, 299] on button "No Follow Up Necessary" at bounding box center [508, 300] width 327 height 15
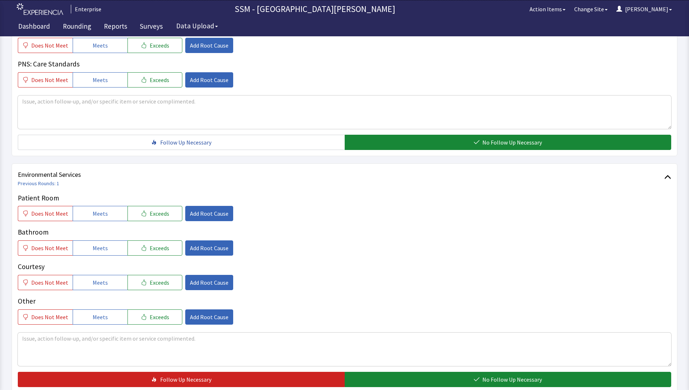
scroll to position [668, 0]
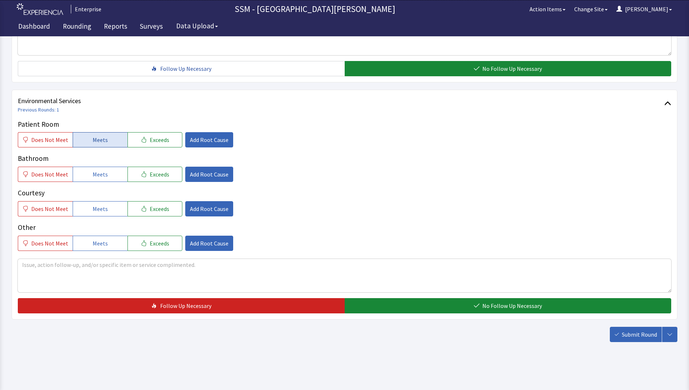
click at [84, 139] on button "Meets" at bounding box center [100, 139] width 55 height 15
click at [93, 178] on span "Meets" at bounding box center [100, 174] width 15 height 9
click at [93, 211] on span "Meets" at bounding box center [100, 208] width 15 height 9
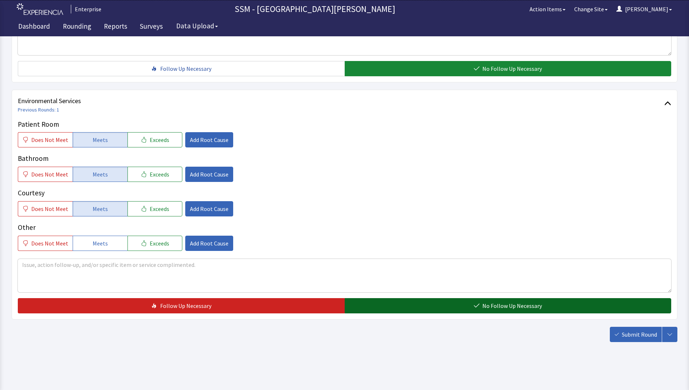
click at [417, 308] on button "No Follow Up Necessary" at bounding box center [508, 305] width 327 height 15
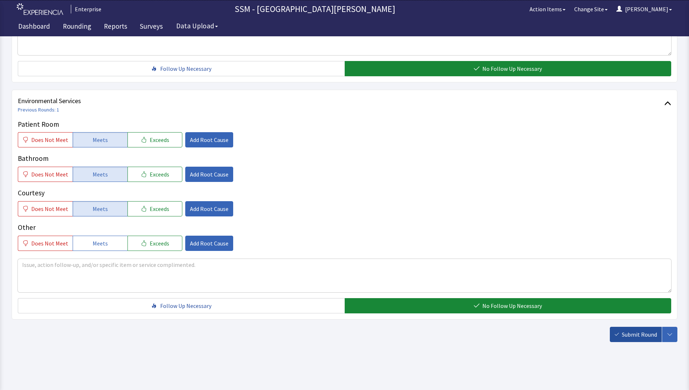
click at [623, 331] on span "Submit Round" at bounding box center [639, 334] width 35 height 9
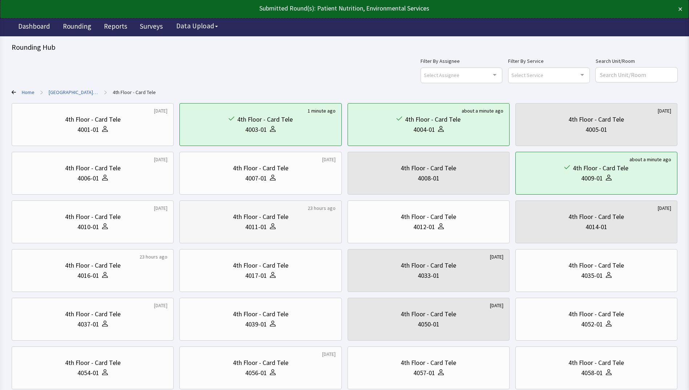
click at [242, 219] on div "4th Floor - Card Tele" at bounding box center [261, 217] width 56 height 10
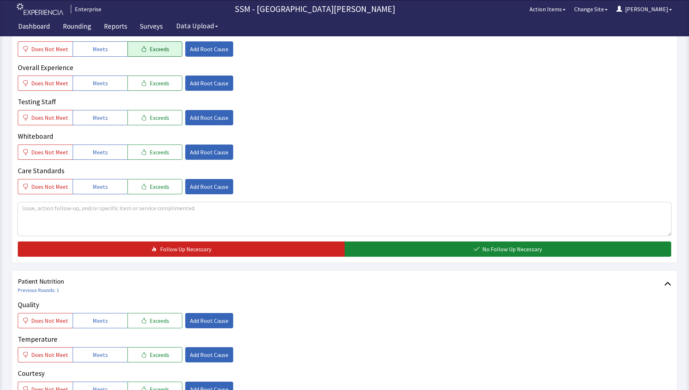
scroll to position [327, 0]
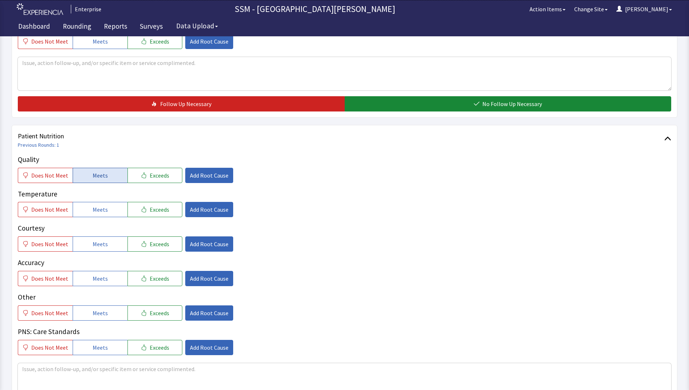
click at [101, 176] on span "Meets" at bounding box center [100, 175] width 15 height 9
click at [105, 216] on button "Meets" at bounding box center [100, 209] width 55 height 15
click at [105, 246] on button "Meets" at bounding box center [100, 243] width 55 height 15
click at [106, 278] on button "Meets" at bounding box center [100, 278] width 55 height 15
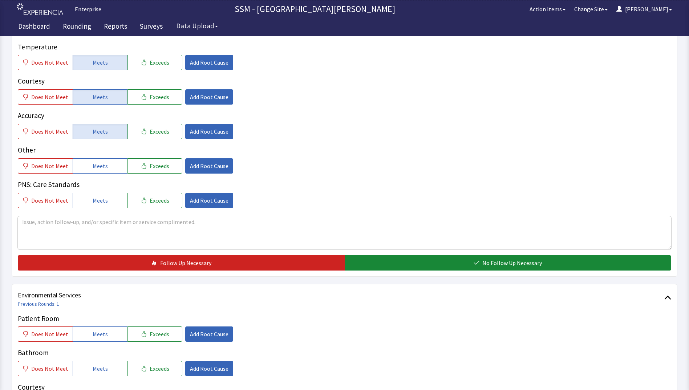
scroll to position [508, 0]
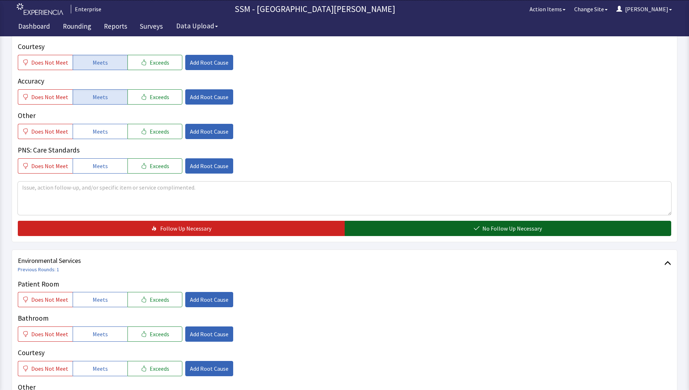
click at [387, 231] on button "No Follow Up Necessary" at bounding box center [508, 228] width 327 height 15
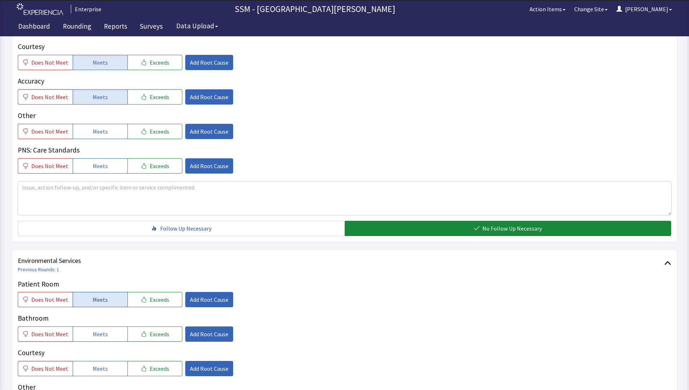
click at [96, 306] on button "Meets" at bounding box center [100, 299] width 55 height 15
click at [102, 331] on span "Meets" at bounding box center [100, 334] width 15 height 9
click at [107, 367] on button "Meets" at bounding box center [100, 368] width 55 height 15
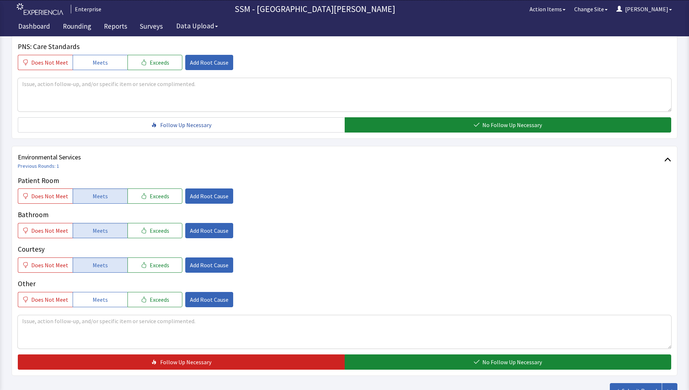
scroll to position [654, 0]
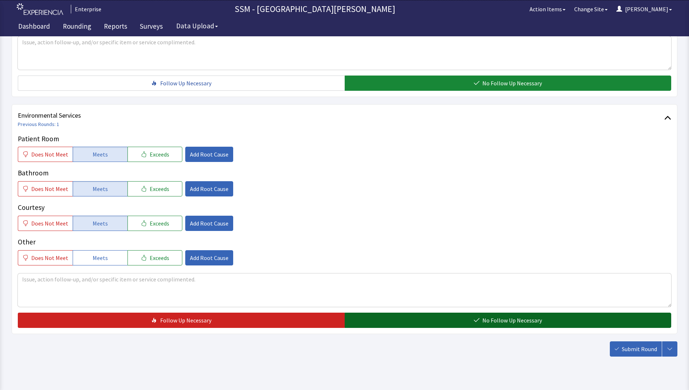
click at [434, 321] on button "No Follow Up Necessary" at bounding box center [508, 320] width 327 height 15
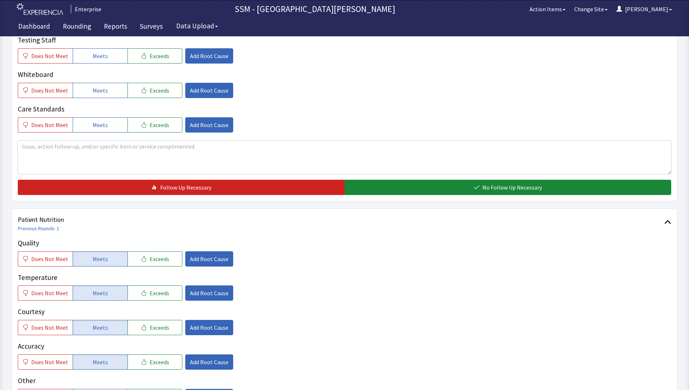
scroll to position [363, 0]
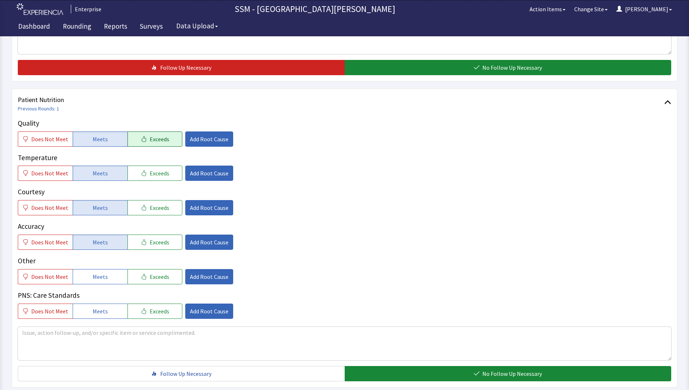
click at [155, 138] on span "Exceeds" at bounding box center [160, 139] width 20 height 9
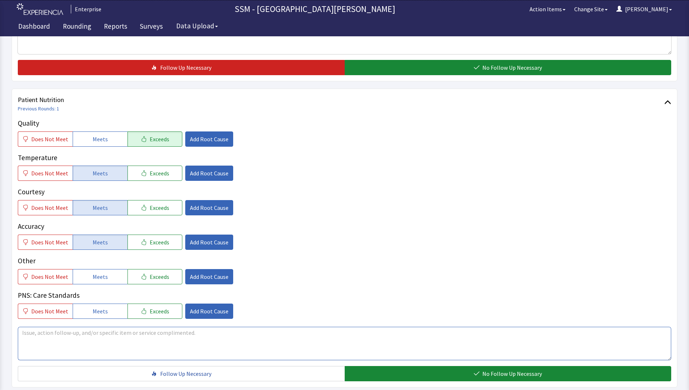
click at [95, 339] on textarea at bounding box center [344, 343] width 653 height 33
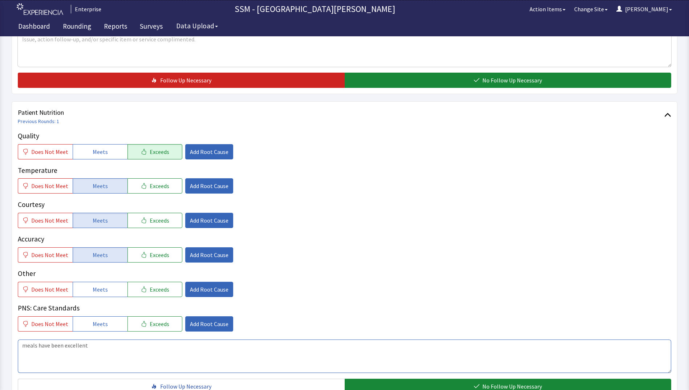
scroll to position [327, 0]
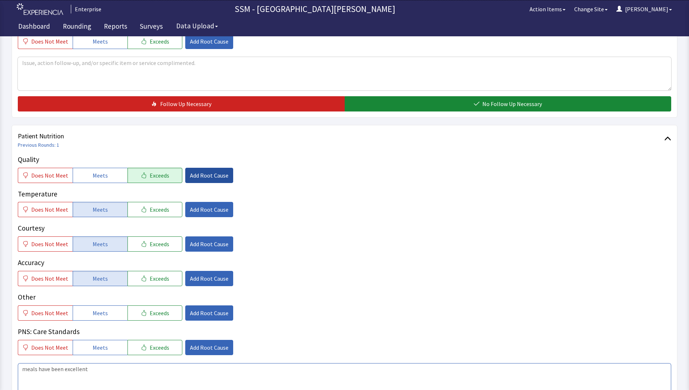
type textarea "meals have been excellent"
click at [196, 176] on span "Add Root Cause" at bounding box center [209, 175] width 38 height 9
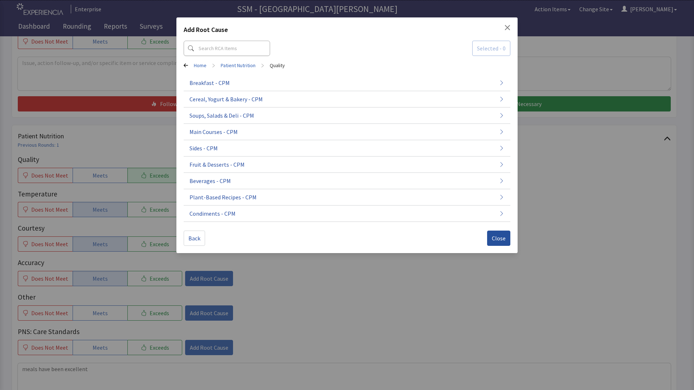
click at [506, 236] on button "Close" at bounding box center [498, 238] width 23 height 15
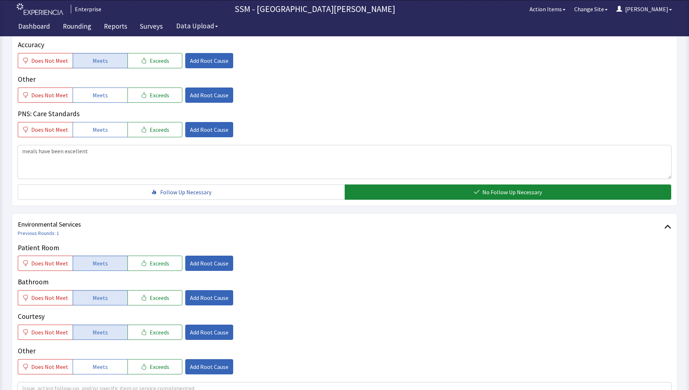
scroll to position [668, 0]
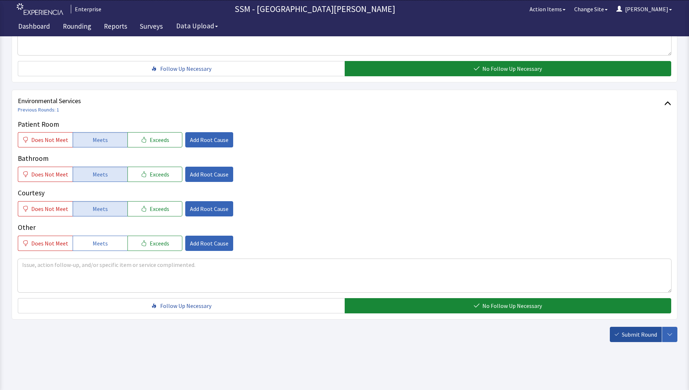
click at [628, 333] on span "Submit Round" at bounding box center [639, 334] width 35 height 9
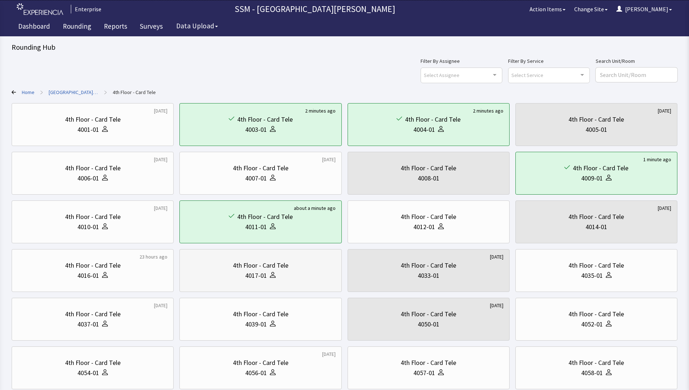
click at [234, 268] on div "4th Floor - Card Tele" at bounding box center [261, 265] width 56 height 10
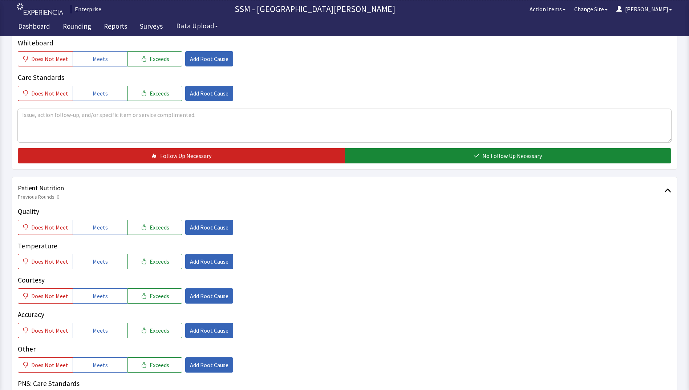
scroll to position [327, 0]
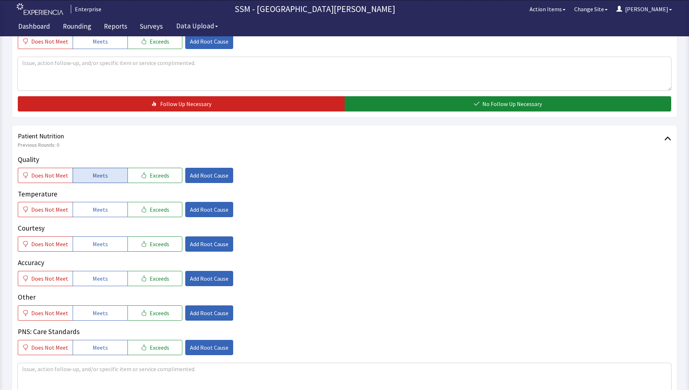
click at [83, 172] on button "Meets" at bounding box center [100, 175] width 55 height 15
click at [85, 208] on button "Meets" at bounding box center [100, 209] width 55 height 15
click at [93, 237] on button "Meets" at bounding box center [100, 243] width 55 height 15
click at [103, 280] on span "Meets" at bounding box center [100, 278] width 15 height 9
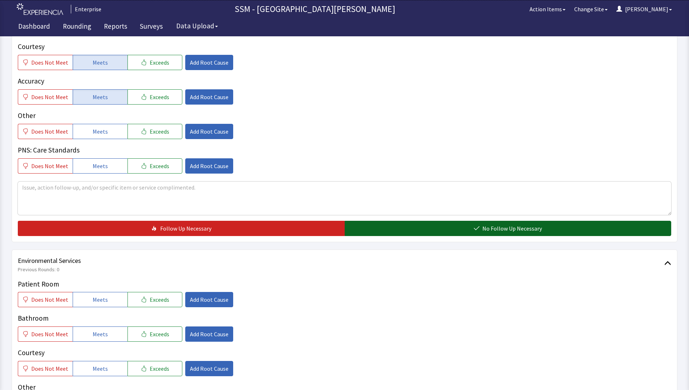
click at [403, 222] on button "No Follow Up Necessary" at bounding box center [508, 228] width 327 height 15
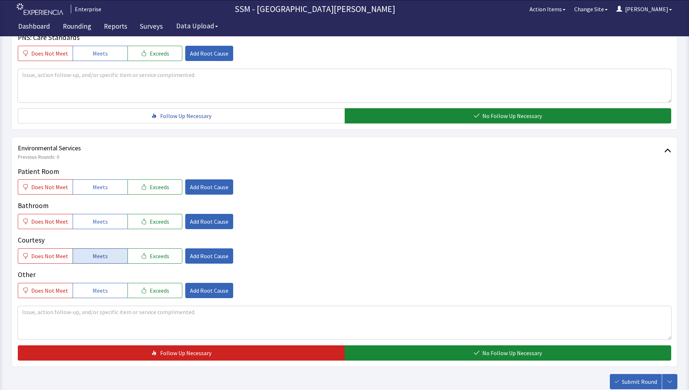
scroll to position [668, 0]
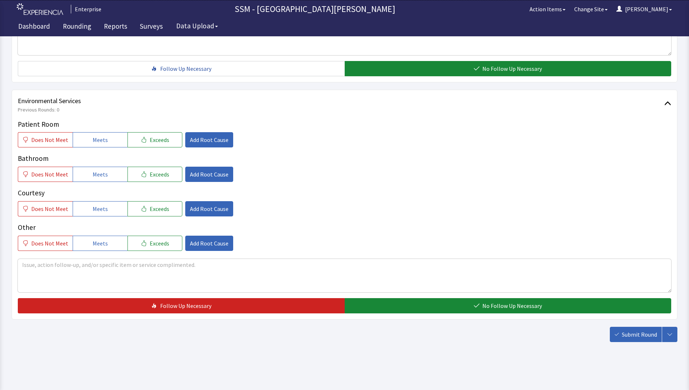
drag, startPoint x: 100, startPoint y: 142, endPoint x: 99, endPoint y: 158, distance: 15.3
click at [100, 142] on span "Meets" at bounding box center [100, 139] width 15 height 9
click at [98, 172] on span "Meets" at bounding box center [100, 174] width 15 height 9
click at [101, 207] on span "Meets" at bounding box center [100, 208] width 15 height 9
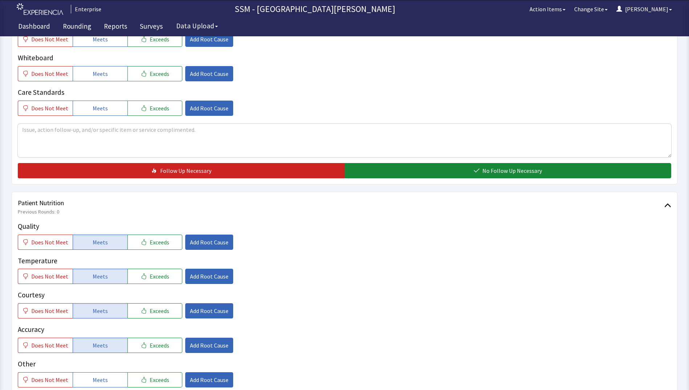
scroll to position [341, 0]
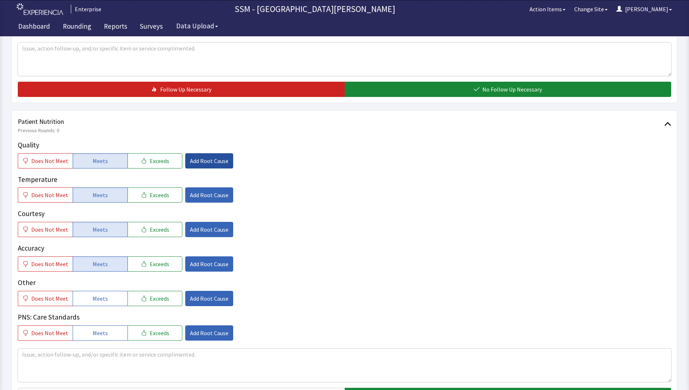
click at [206, 158] on span "Add Root Cause" at bounding box center [209, 160] width 38 height 9
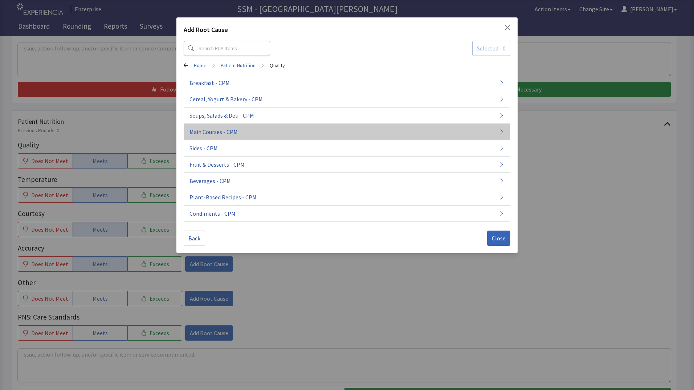
click at [240, 136] on button "Main Courses - CPM" at bounding box center [347, 132] width 327 height 16
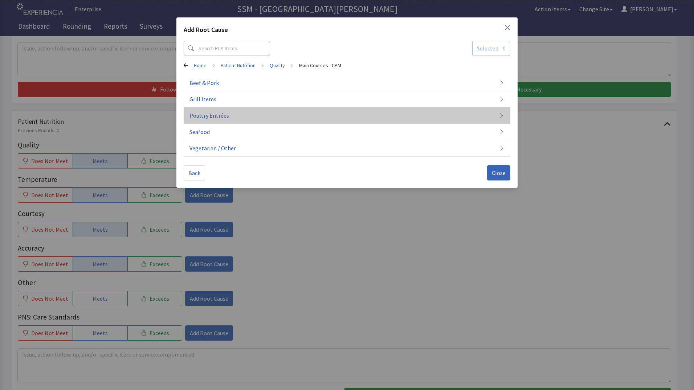
click at [238, 117] on button "Poultry Entrées" at bounding box center [347, 115] width 327 height 16
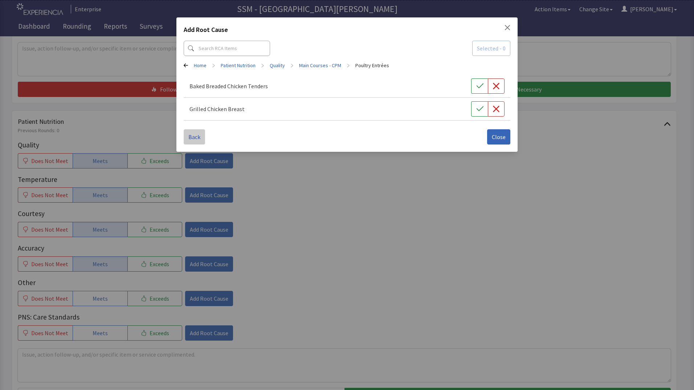
click at [189, 136] on span "Back" at bounding box center [194, 137] width 12 height 9
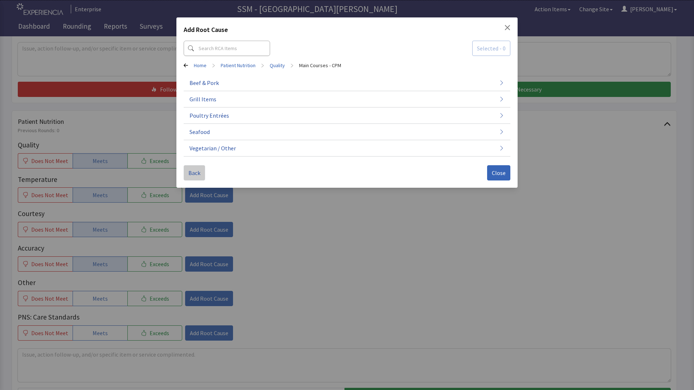
click at [187, 177] on button "Back" at bounding box center [194, 172] width 21 height 15
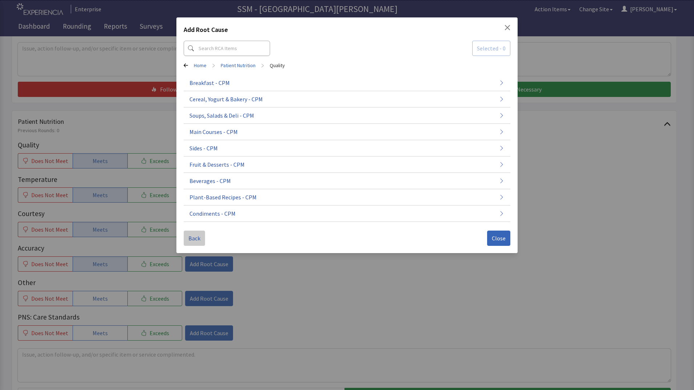
click at [198, 241] on span "Back" at bounding box center [194, 238] width 12 height 9
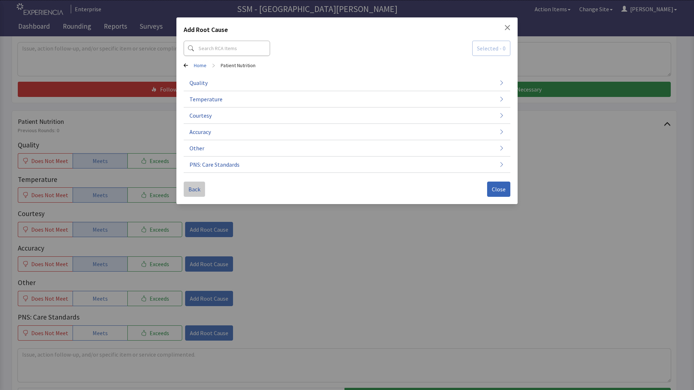
click at [199, 190] on span "Back" at bounding box center [194, 189] width 12 height 9
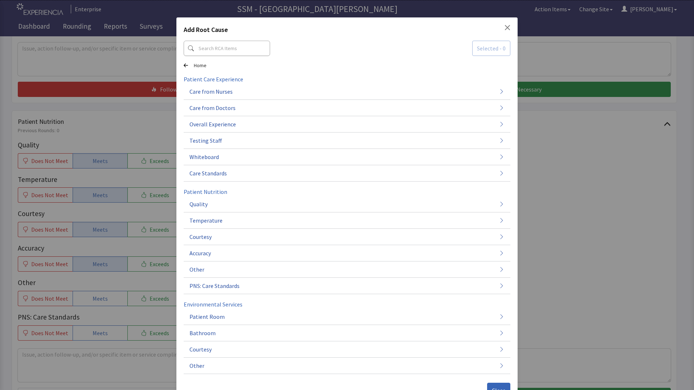
click at [591, 236] on div "Add Root Cause Selected - 0 Home Patient Care Experience Care from Nurses Care …" at bounding box center [347, 205] width 694 height 411
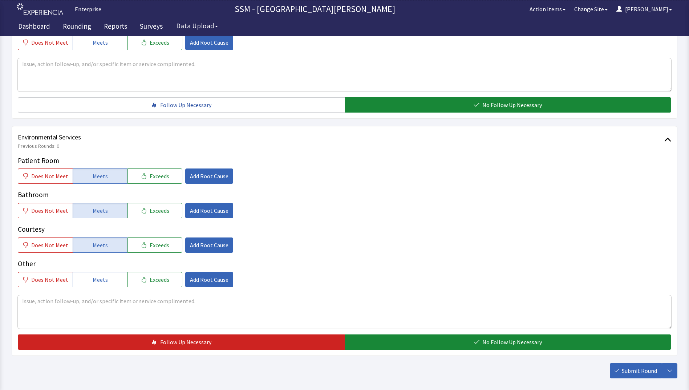
scroll to position [668, 0]
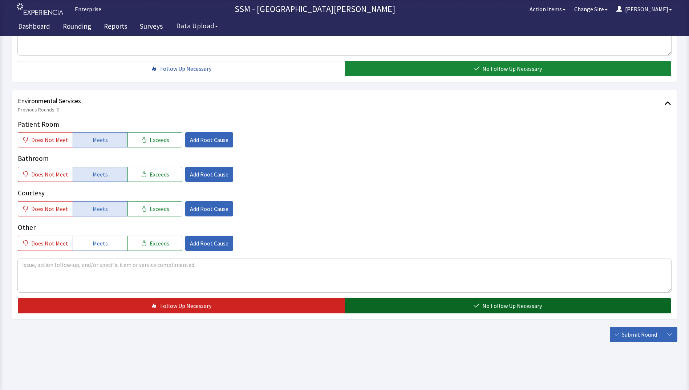
click at [558, 305] on button "No Follow Up Necessary" at bounding box center [508, 305] width 327 height 15
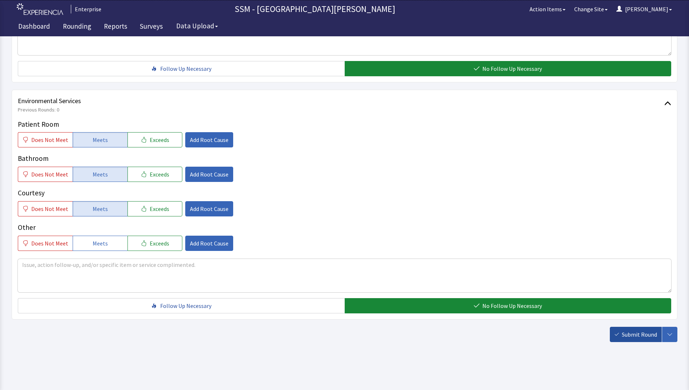
click at [631, 336] on span "Submit Round" at bounding box center [639, 334] width 35 height 9
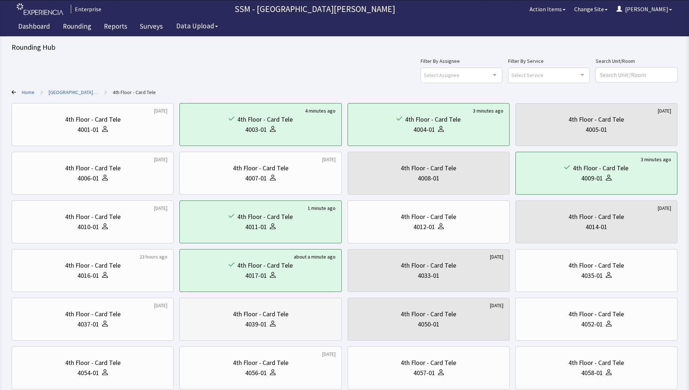
click at [277, 316] on div "4th Floor - Card Tele" at bounding box center [261, 314] width 56 height 10
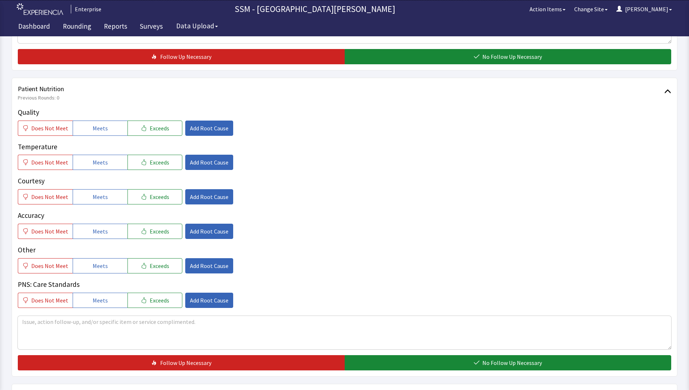
scroll to position [436, 0]
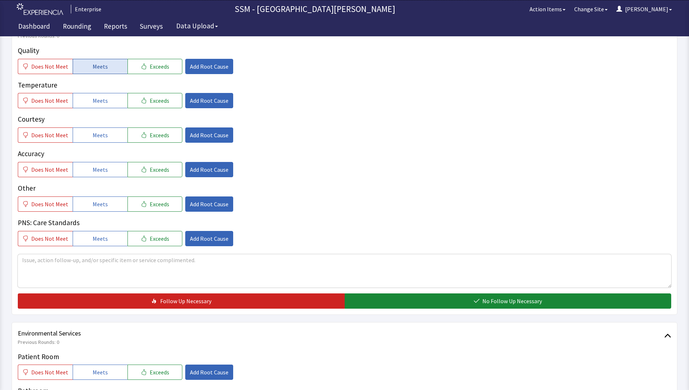
click at [83, 68] on button "Meets" at bounding box center [100, 66] width 55 height 15
click at [95, 105] on span "Meets" at bounding box center [100, 100] width 15 height 9
click at [101, 135] on span "Meets" at bounding box center [100, 135] width 15 height 9
click at [100, 175] on button "Meets" at bounding box center [100, 169] width 55 height 15
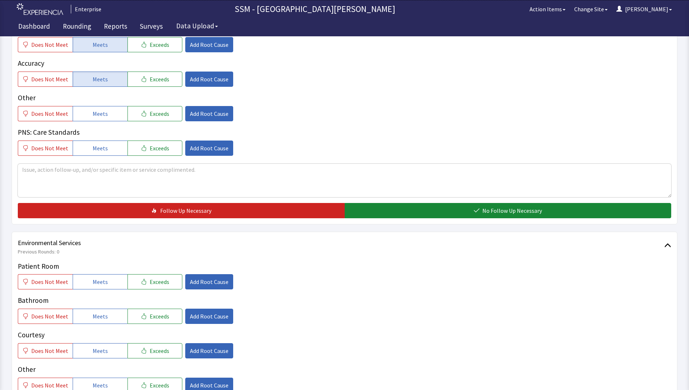
scroll to position [581, 0]
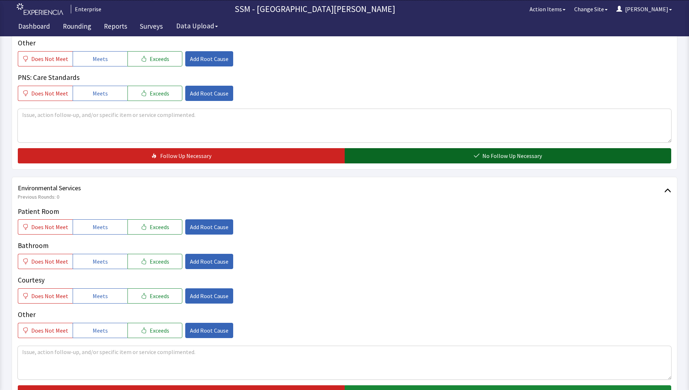
click at [413, 155] on button "No Follow Up Necessary" at bounding box center [508, 155] width 327 height 15
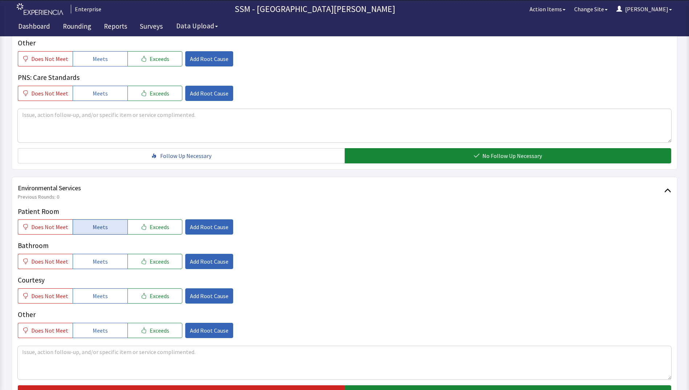
click at [102, 229] on span "Meets" at bounding box center [100, 227] width 15 height 9
click at [97, 257] on span "Meets" at bounding box center [100, 261] width 15 height 9
click at [97, 297] on span "Meets" at bounding box center [100, 296] width 15 height 9
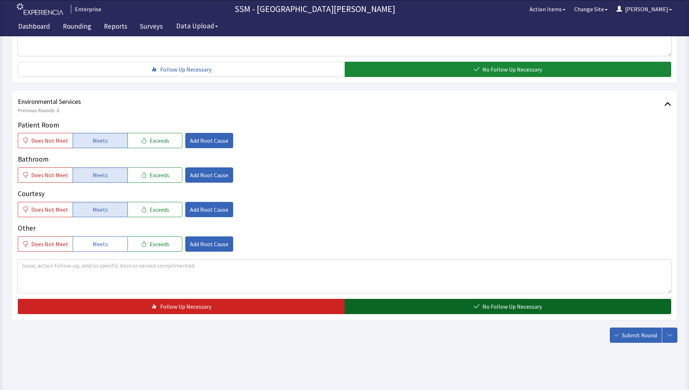
scroll to position [668, 0]
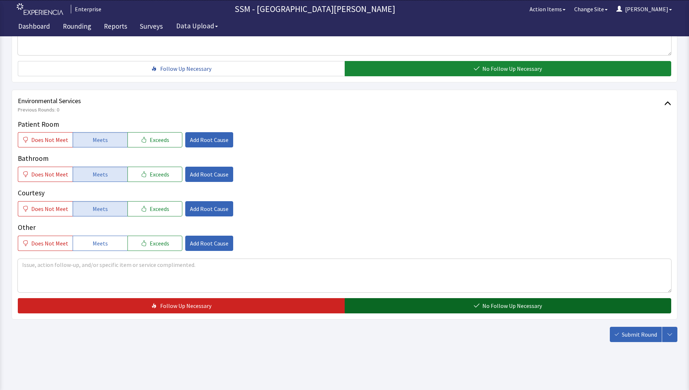
click at [447, 301] on button "No Follow Up Necessary" at bounding box center [508, 305] width 327 height 15
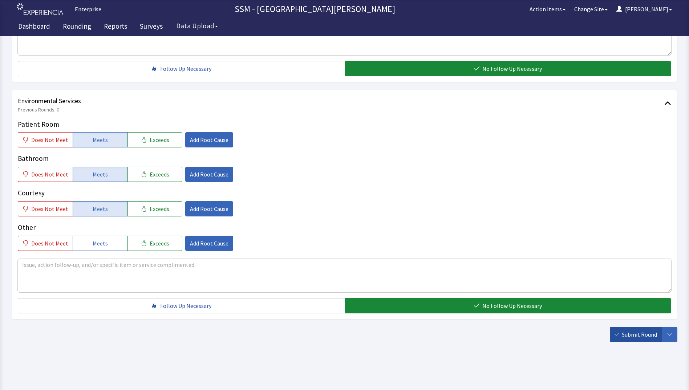
click at [617, 334] on icon "button" at bounding box center [616, 334] width 4 height 4
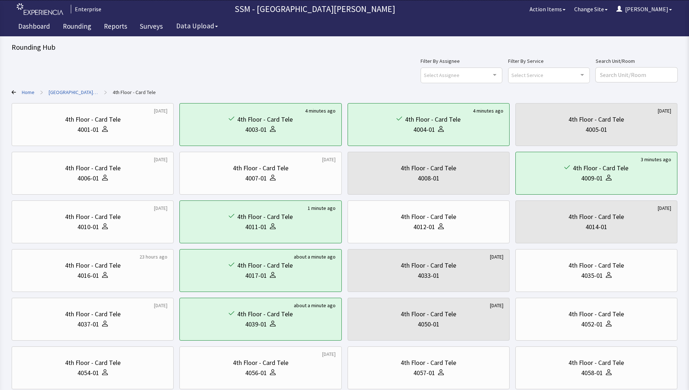
click at [15, 93] on icon at bounding box center [14, 92] width 4 height 4
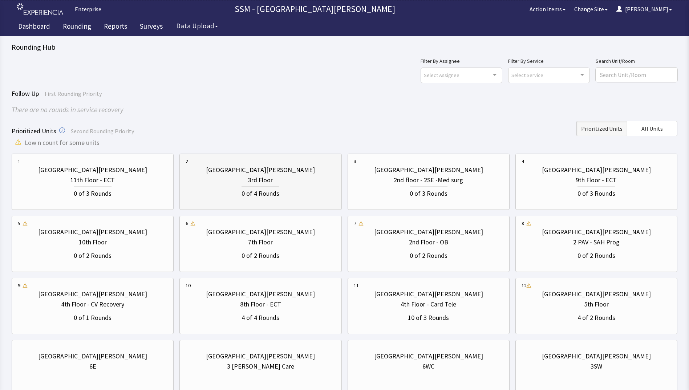
click at [299, 195] on div "0 of 4 Rounds" at bounding box center [261, 191] width 150 height 13
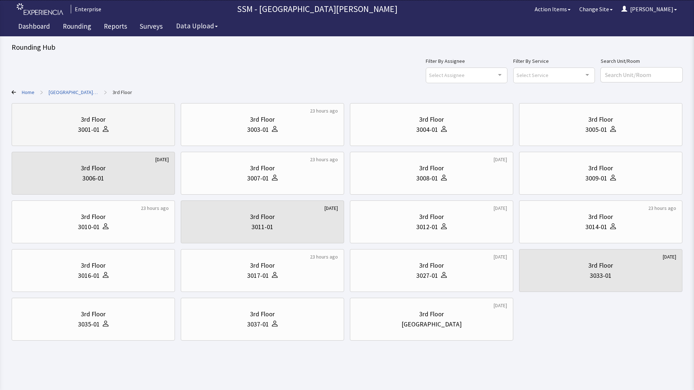
click at [101, 135] on div "3rd Floor 3001-01" at bounding box center [93, 124] width 151 height 35
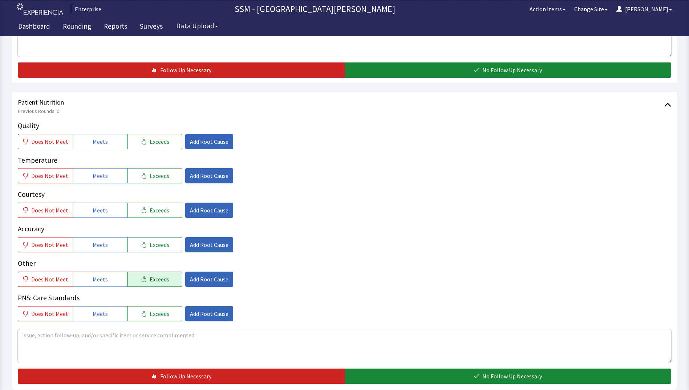
scroll to position [399, 0]
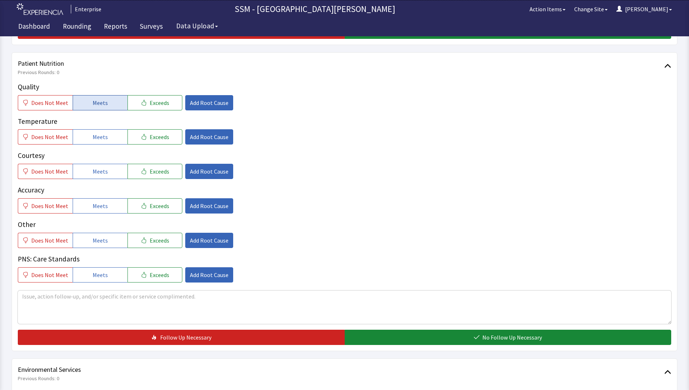
click at [93, 98] on span "Meets" at bounding box center [100, 102] width 15 height 9
click at [100, 135] on span "Meets" at bounding box center [100, 137] width 15 height 9
drag, startPoint x: 98, startPoint y: 171, endPoint x: 98, endPoint y: 203, distance: 31.2
click at [98, 172] on span "Meets" at bounding box center [100, 171] width 15 height 9
click at [98, 204] on span "Meets" at bounding box center [100, 206] width 15 height 9
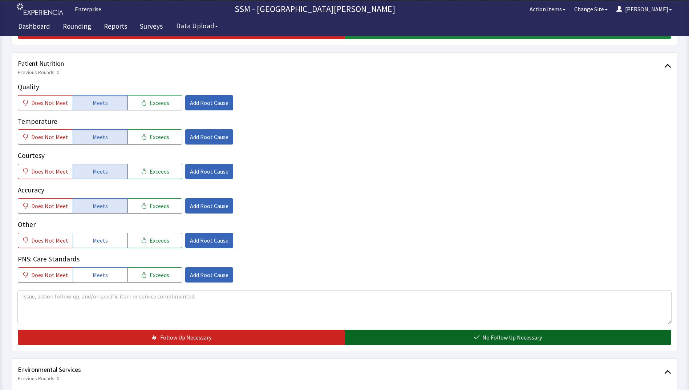
click at [431, 339] on button "No Follow Up Necessary" at bounding box center [508, 337] width 327 height 15
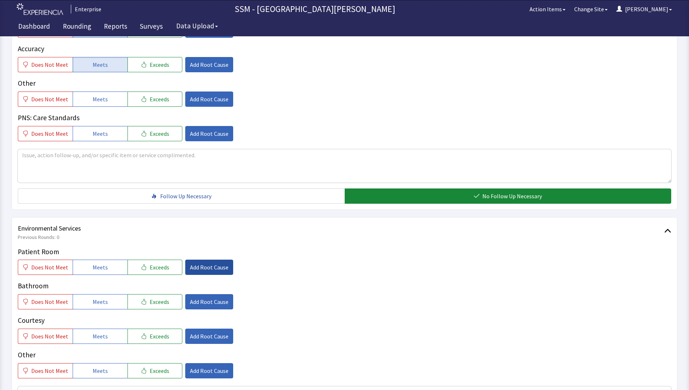
scroll to position [581, 0]
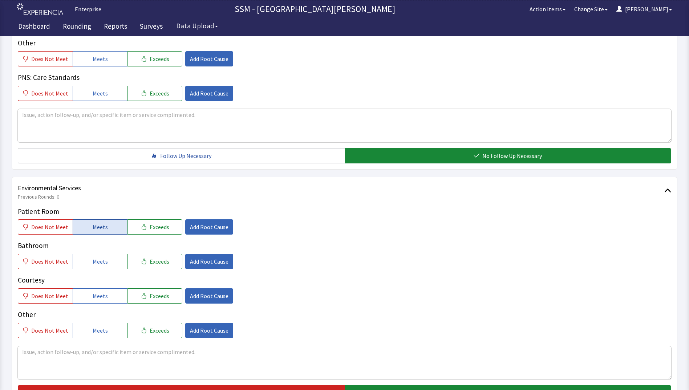
click at [93, 225] on span "Meets" at bounding box center [100, 227] width 15 height 9
click at [95, 268] on button "Meets" at bounding box center [100, 261] width 55 height 15
click at [99, 292] on span "Meets" at bounding box center [100, 296] width 15 height 9
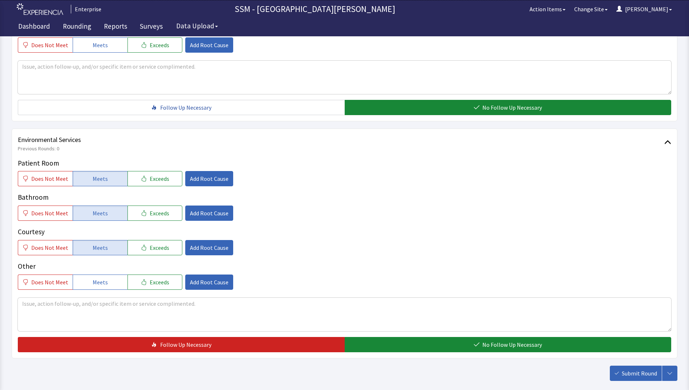
scroll to position [668, 0]
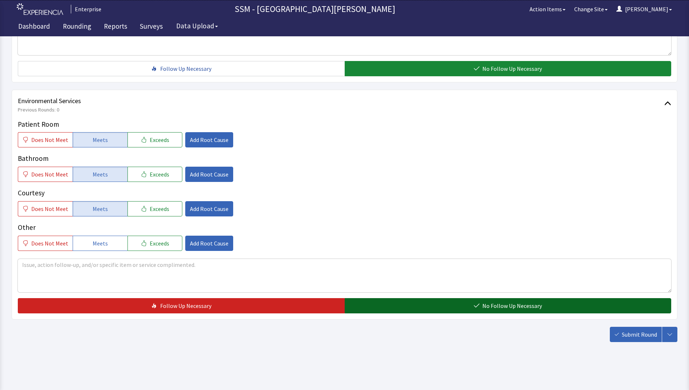
click at [471, 309] on button "No Follow Up Necessary" at bounding box center [508, 305] width 327 height 15
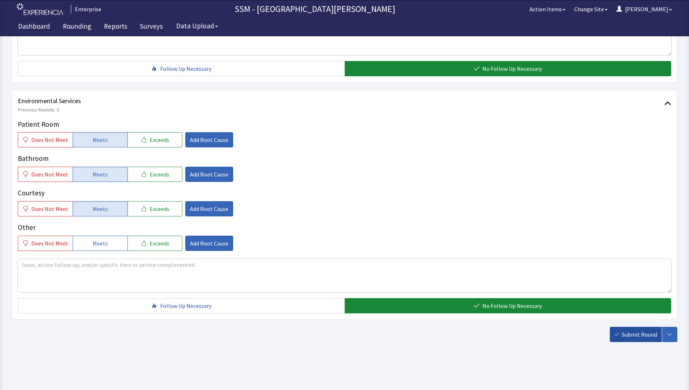
click at [628, 339] on button "Submit Round" at bounding box center [636, 334] width 52 height 15
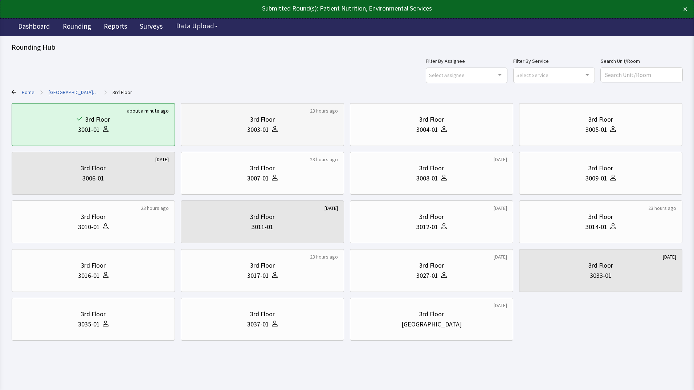
click at [306, 130] on div "3003-01" at bounding box center [262, 130] width 151 height 10
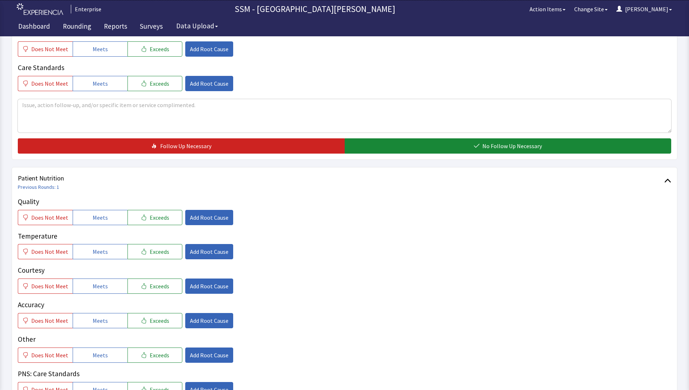
scroll to position [363, 0]
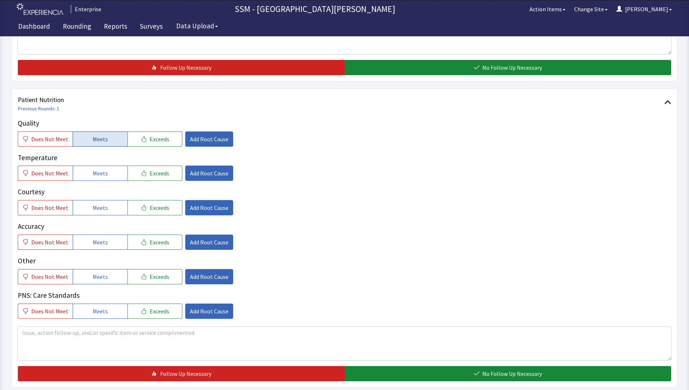
click at [82, 139] on button "Meets" at bounding box center [100, 138] width 55 height 15
click at [93, 177] on span "Meets" at bounding box center [100, 173] width 15 height 9
click at [89, 219] on div "Quality Does Not Meet Meets Exceeds Add Root Cause Temperature Does Not Meet Me…" at bounding box center [344, 218] width 653 height 201
click at [95, 206] on span "Meets" at bounding box center [100, 207] width 15 height 9
click at [96, 245] on span "Meets" at bounding box center [100, 242] width 15 height 9
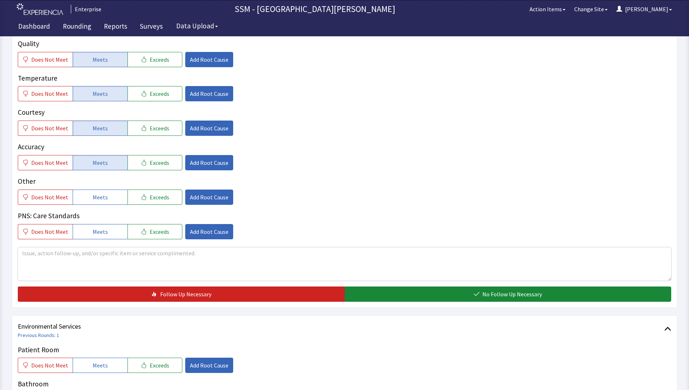
scroll to position [545, 0]
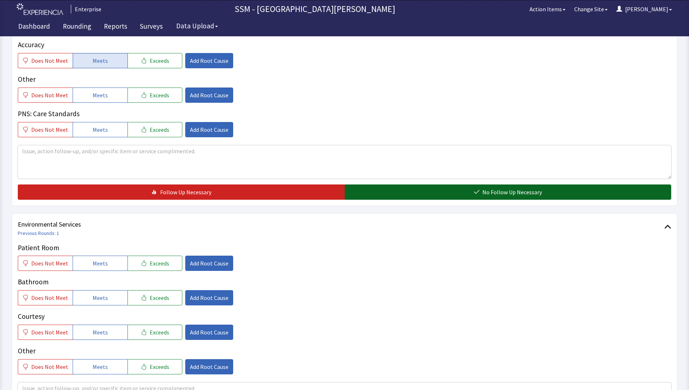
click at [432, 188] on button "No Follow Up Necessary" at bounding box center [508, 191] width 327 height 15
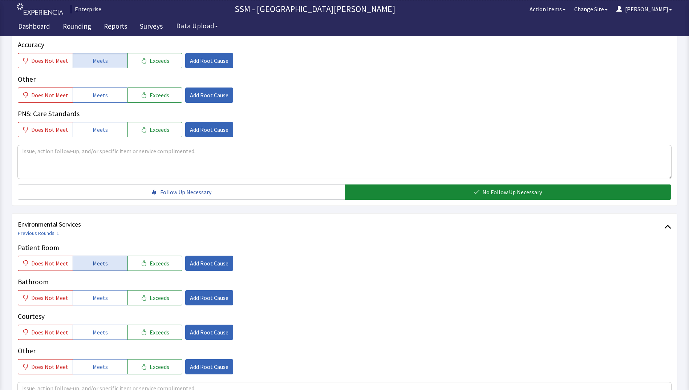
click at [96, 266] on span "Meets" at bounding box center [100, 263] width 15 height 9
click at [98, 306] on div "Patient Room Does Not Meet Meets Exceeds Add Root Cause Bathroom Does Not Meet …" at bounding box center [344, 309] width 653 height 132
click at [98, 298] on span "Meets" at bounding box center [100, 297] width 15 height 9
click at [96, 334] on span "Meets" at bounding box center [100, 332] width 15 height 9
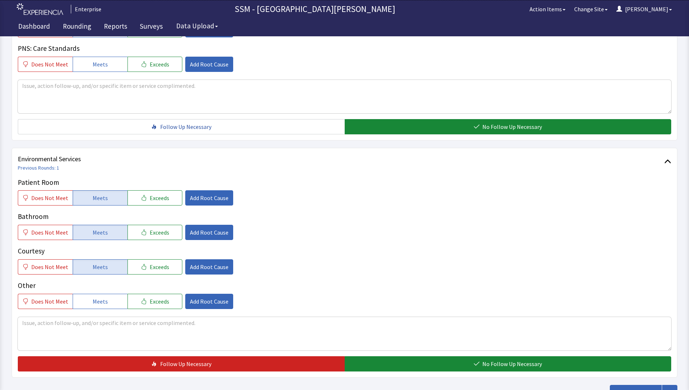
scroll to position [668, 0]
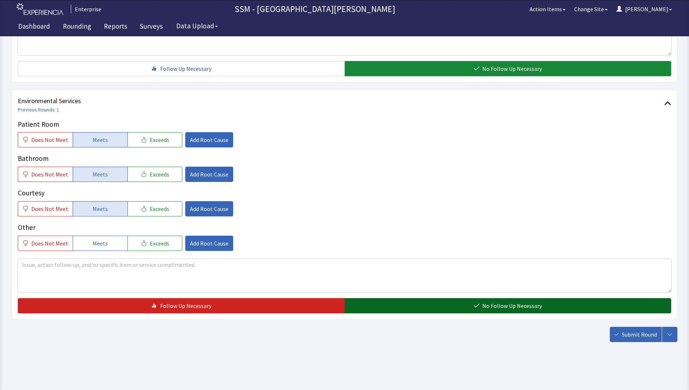
click at [384, 302] on button "No Follow Up Necessary" at bounding box center [508, 305] width 327 height 15
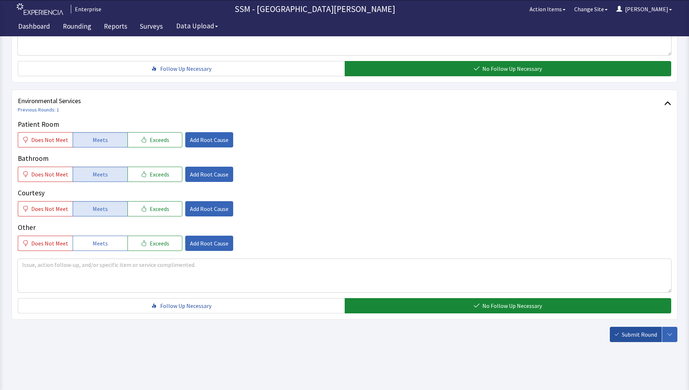
click at [644, 335] on span "Submit Round" at bounding box center [639, 334] width 35 height 9
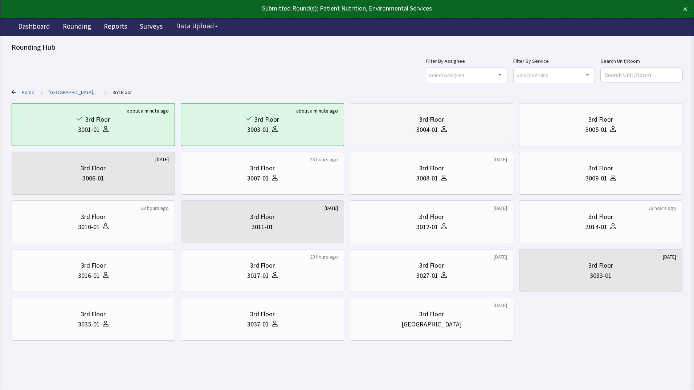
click at [427, 127] on div "3004-01" at bounding box center [427, 130] width 22 height 10
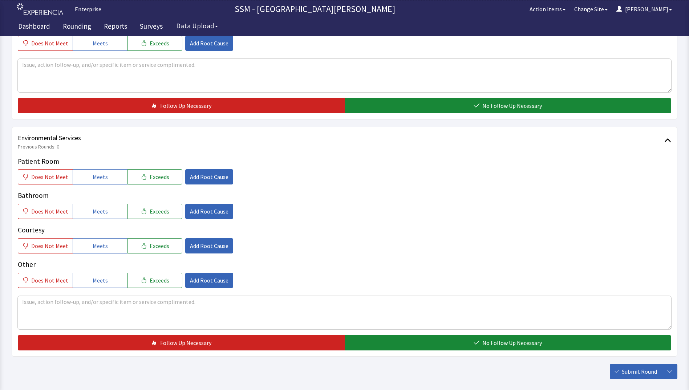
scroll to position [668, 0]
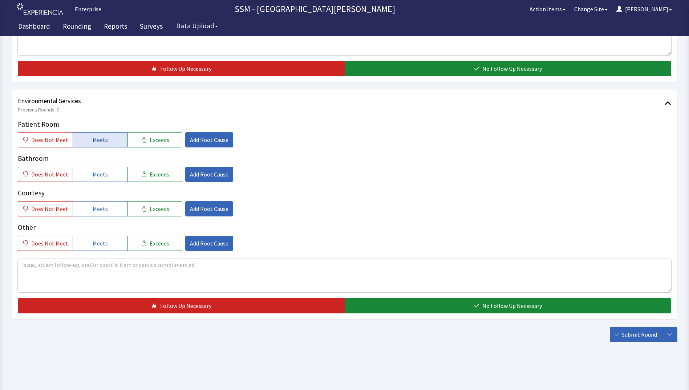
click at [86, 142] on button "Meets" at bounding box center [100, 139] width 55 height 15
click at [93, 173] on span "Meets" at bounding box center [100, 174] width 15 height 9
click at [91, 214] on button "Meets" at bounding box center [100, 208] width 55 height 15
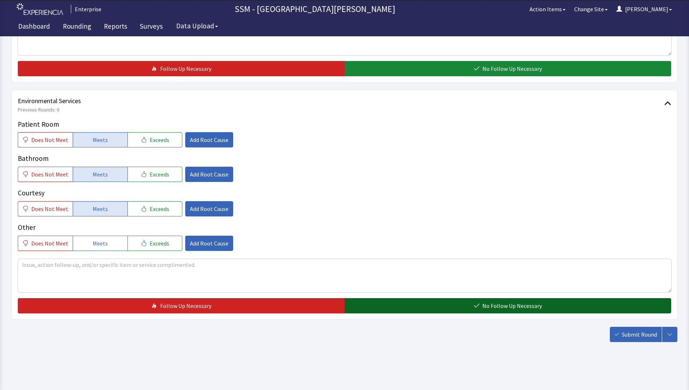
click at [415, 304] on button "No Follow Up Necessary" at bounding box center [508, 305] width 327 height 15
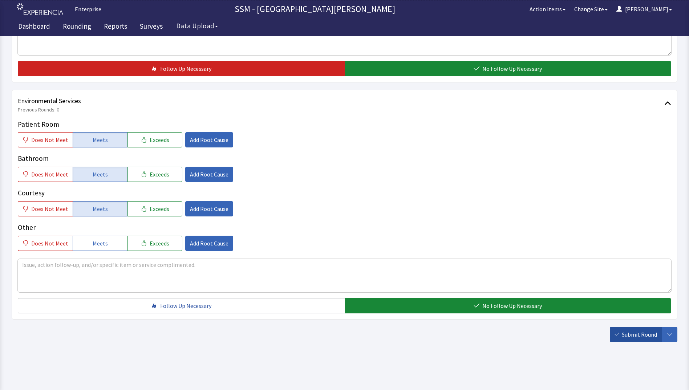
click at [623, 334] on span "Submit Round" at bounding box center [639, 334] width 35 height 9
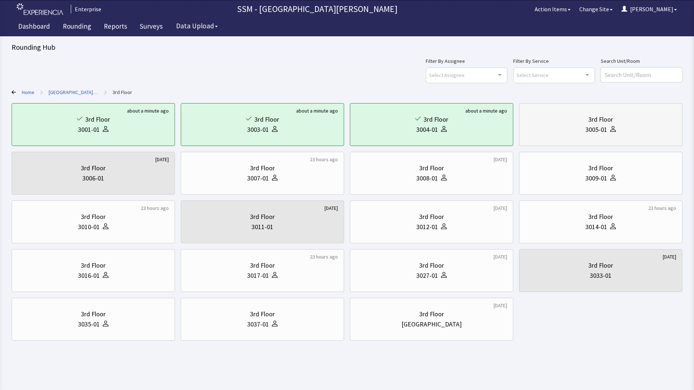
click at [615, 139] on div "3rd Floor 3005-01" at bounding box center [600, 124] width 151 height 35
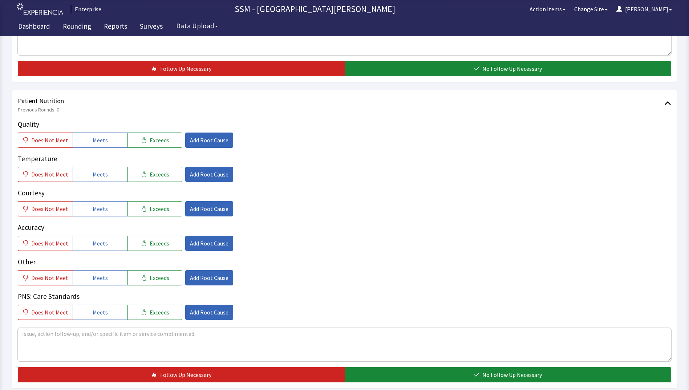
scroll to position [363, 0]
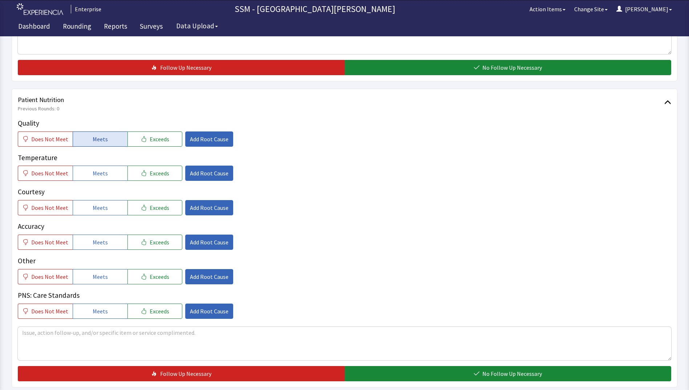
click at [93, 140] on span "Meets" at bounding box center [100, 139] width 15 height 9
click at [93, 171] on span "Meets" at bounding box center [100, 173] width 15 height 9
click at [94, 213] on button "Meets" at bounding box center [100, 207] width 55 height 15
click at [101, 249] on button "Meets" at bounding box center [100, 242] width 55 height 15
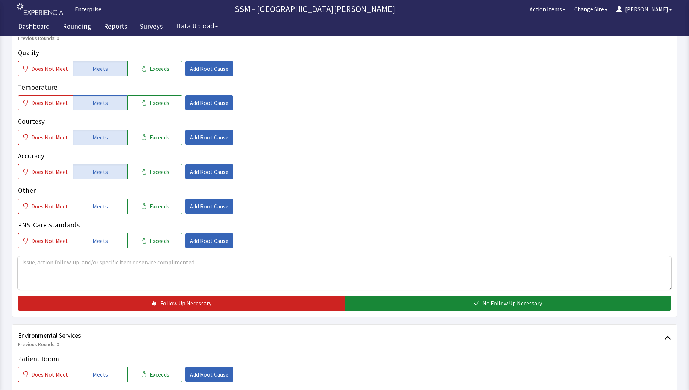
scroll to position [617, 0]
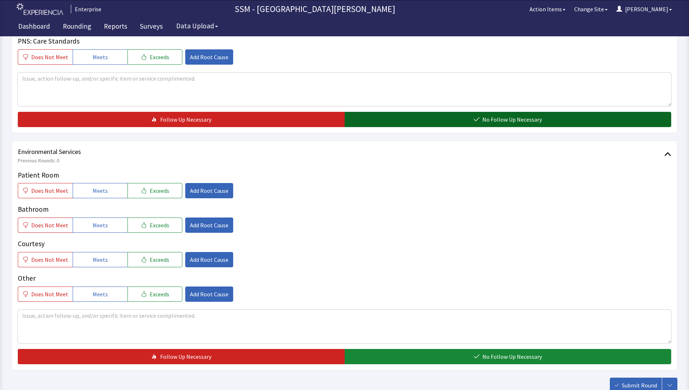
click at [492, 116] on span "No Follow Up Necessary" at bounding box center [512, 119] width 60 height 9
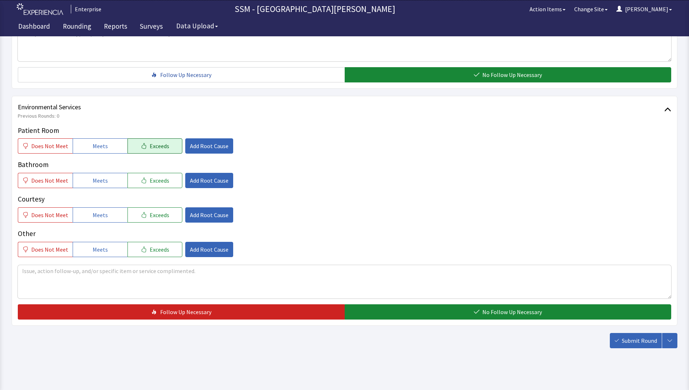
scroll to position [668, 0]
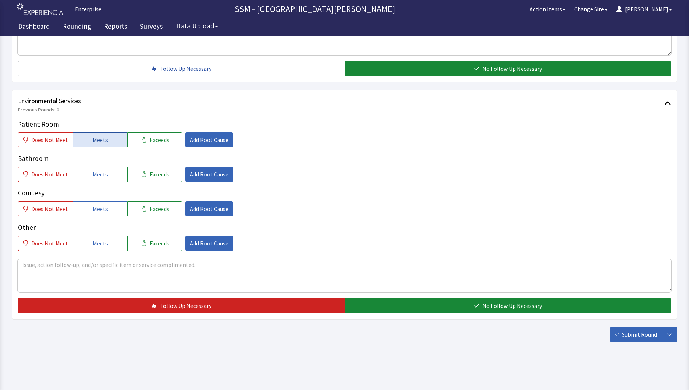
click at [97, 139] on span "Meets" at bounding box center [100, 139] width 15 height 9
click at [93, 177] on span "Meets" at bounding box center [100, 174] width 15 height 9
click at [93, 204] on button "Meets" at bounding box center [100, 208] width 55 height 15
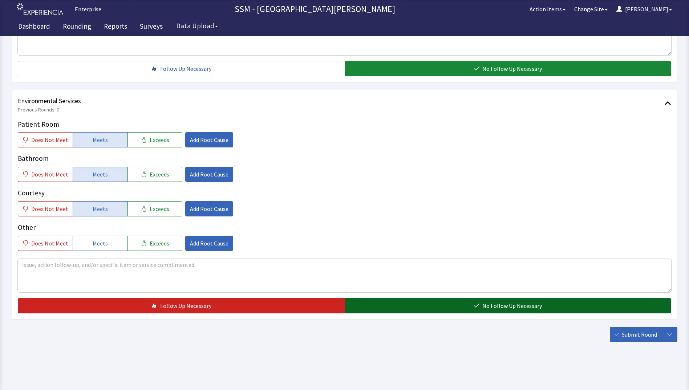
click at [466, 308] on button "No Follow Up Necessary" at bounding box center [508, 305] width 327 height 15
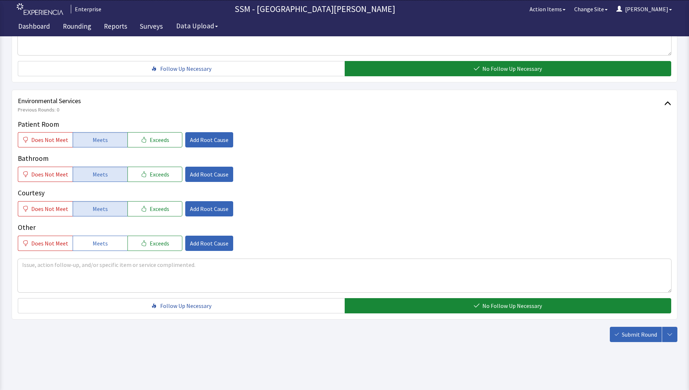
click at [612, 331] on button "Submit Round" at bounding box center [636, 334] width 52 height 15
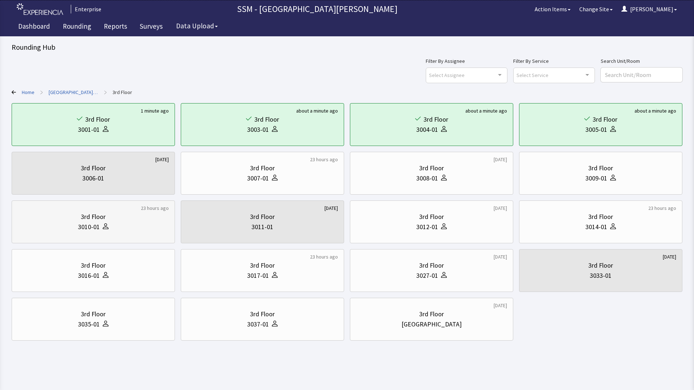
click at [114, 227] on div "3010-01" at bounding box center [93, 227] width 151 height 10
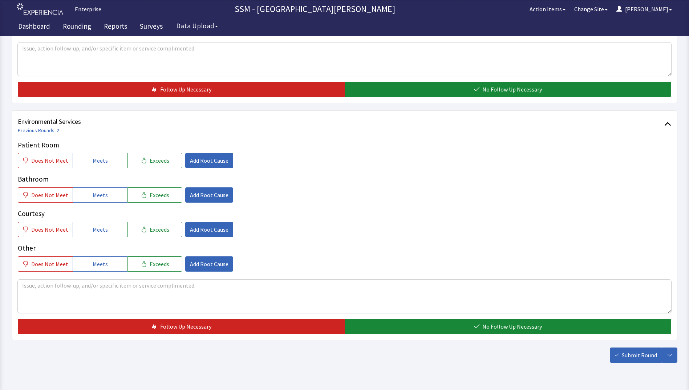
scroll to position [668, 0]
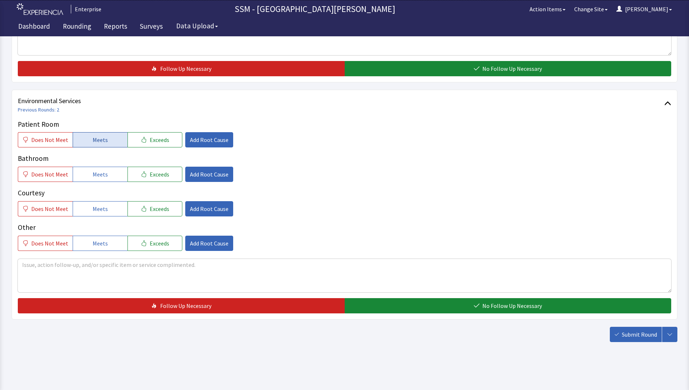
click at [97, 139] on span "Meets" at bounding box center [100, 139] width 15 height 9
click at [99, 172] on span "Meets" at bounding box center [100, 174] width 15 height 9
click at [98, 207] on span "Meets" at bounding box center [100, 208] width 15 height 9
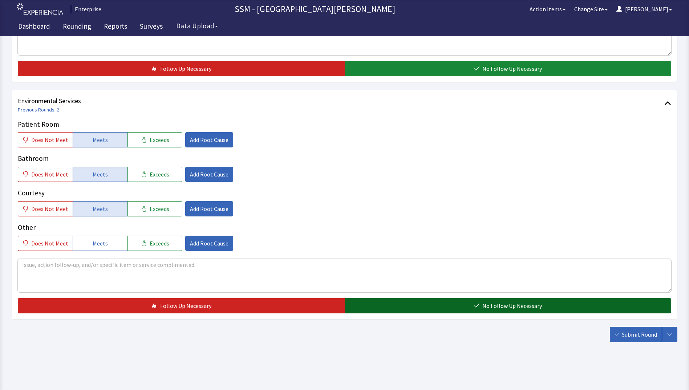
click at [398, 304] on button "No Follow Up Necessary" at bounding box center [508, 305] width 327 height 15
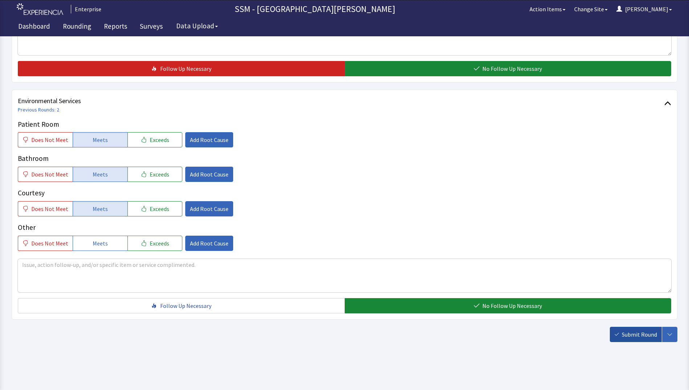
click at [641, 332] on span "Submit Round" at bounding box center [639, 334] width 35 height 9
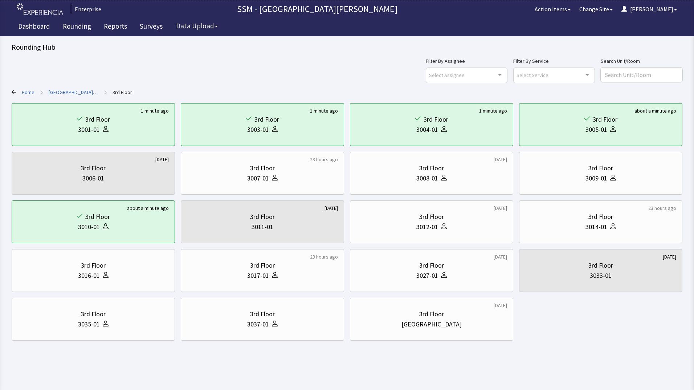
click at [551, 342] on body "Enterprise SSM - St. Anthony Hospital Action Items Change Site Dorothy Menu Men…" at bounding box center [347, 177] width 694 height 354
click at [335, 366] on html "Enterprise SSM - St. Anthony Hospital Action Items Change Site Dorothy Menu Men…" at bounding box center [347, 195] width 694 height 390
click at [11, 90] on div "Rounding Hub Filter By Assignee Select Assignee Clear Selection Dorothy Littlet…" at bounding box center [347, 170] width 694 height 341
click at [14, 91] on icon at bounding box center [14, 92] width 4 height 4
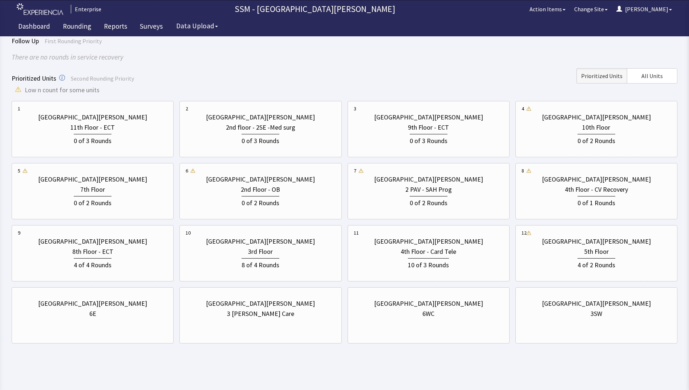
scroll to position [54, 0]
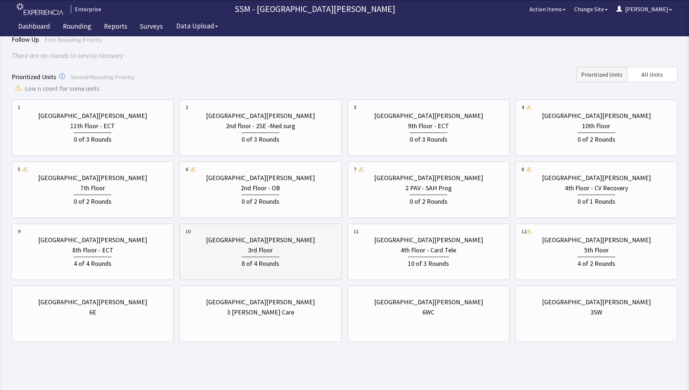
click at [291, 268] on div "8 of 4 Rounds" at bounding box center [261, 261] width 150 height 13
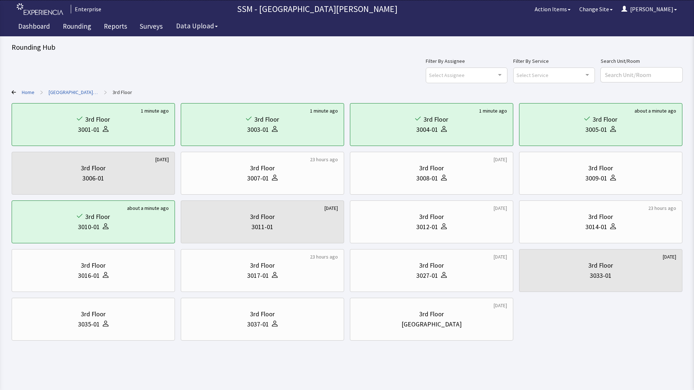
click at [11, 91] on div "Rounding Hub Filter By Assignee Select Assignee Clear Selection Dorothy Littlet…" at bounding box center [347, 170] width 694 height 341
click at [13, 91] on icon at bounding box center [14, 92] width 4 height 4
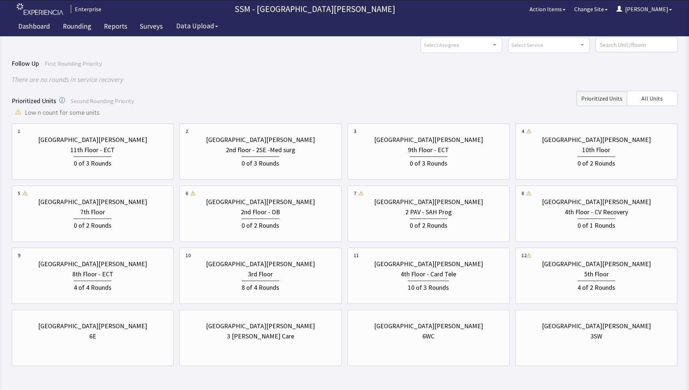
scroll to position [54, 0]
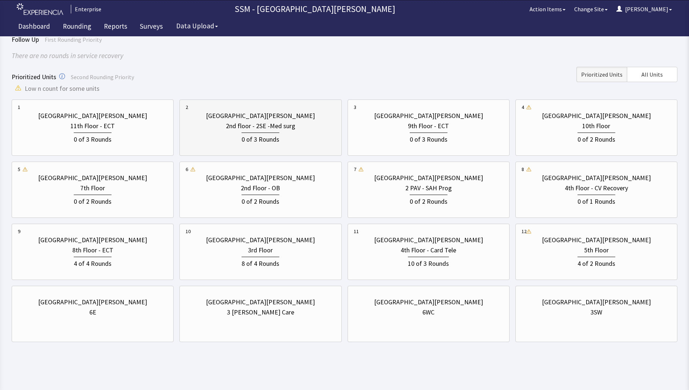
click at [233, 133] on div "0 of 3 Rounds" at bounding box center [261, 137] width 150 height 13
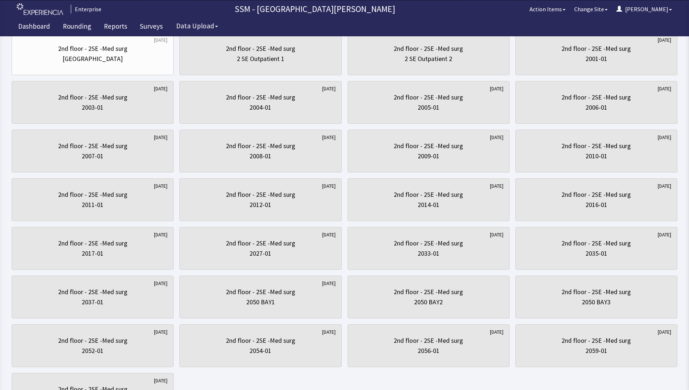
scroll to position [0, 0]
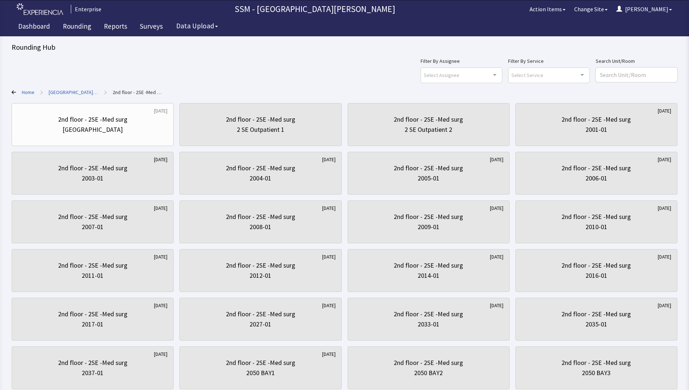
click at [14, 89] on div "Home > St. Anthony Hospital > 2nd floor - 2SE -Med surg" at bounding box center [345, 92] width 666 height 7
click at [12, 93] on icon at bounding box center [14, 92] width 4 height 4
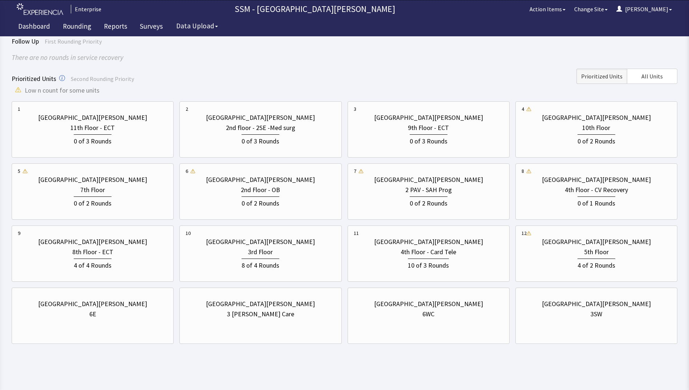
scroll to position [54, 0]
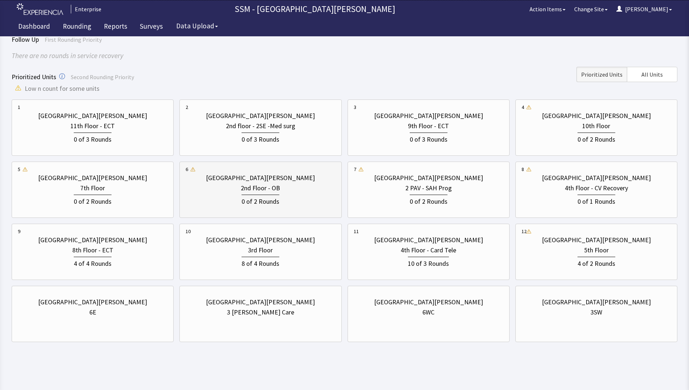
click at [296, 199] on div "0 of 2 Rounds" at bounding box center [261, 199] width 150 height 13
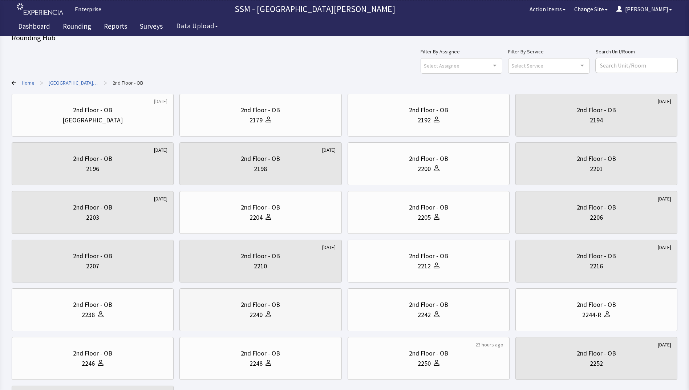
scroll to position [96, 0]
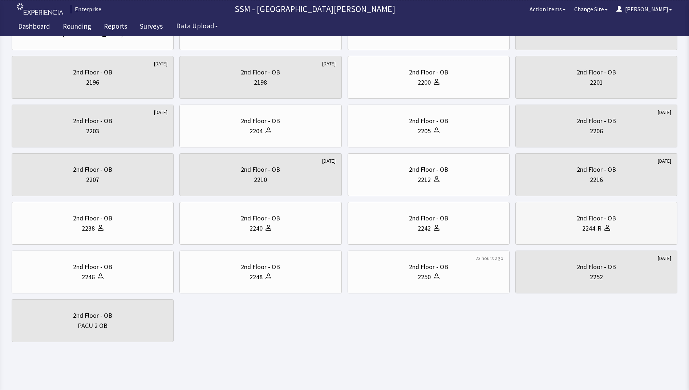
click at [609, 229] on icon at bounding box center [607, 229] width 6 height 3
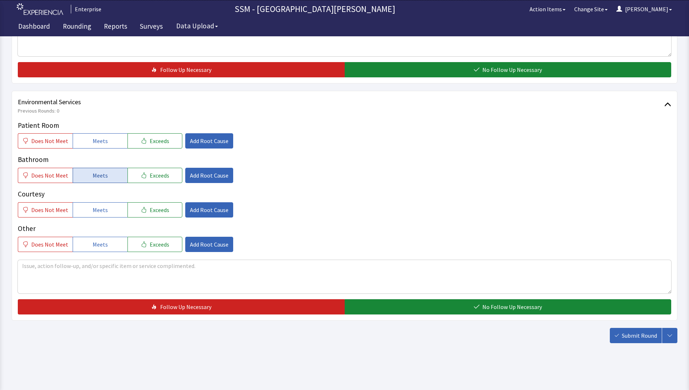
scroll to position [668, 0]
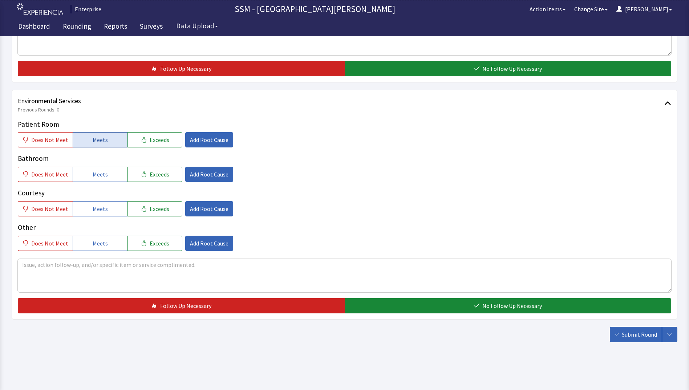
click at [97, 141] on span "Meets" at bounding box center [100, 139] width 15 height 9
click at [103, 173] on span "Meets" at bounding box center [100, 174] width 15 height 9
click at [106, 208] on button "Meets" at bounding box center [100, 208] width 55 height 15
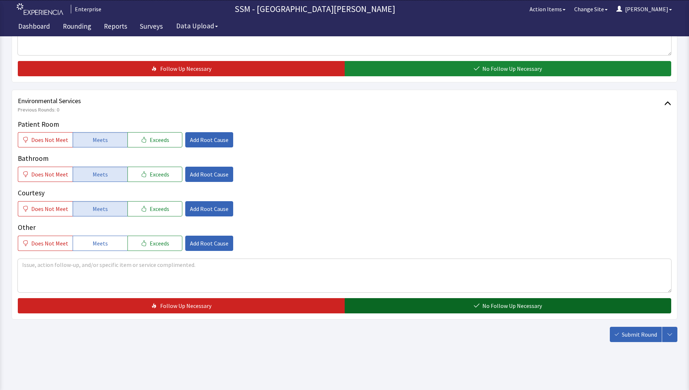
click at [457, 311] on button "No Follow Up Necessary" at bounding box center [508, 305] width 327 height 15
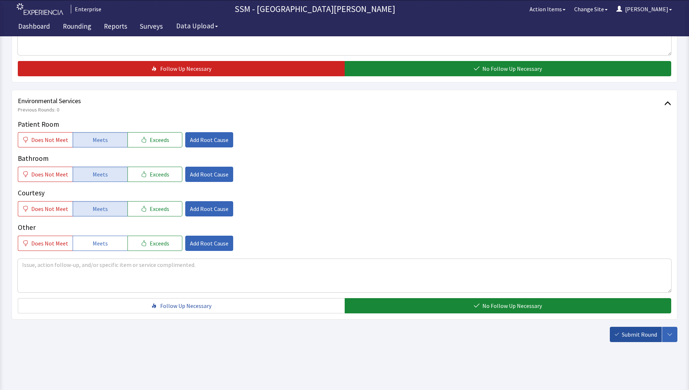
click at [636, 339] on button "Submit Round" at bounding box center [636, 334] width 52 height 15
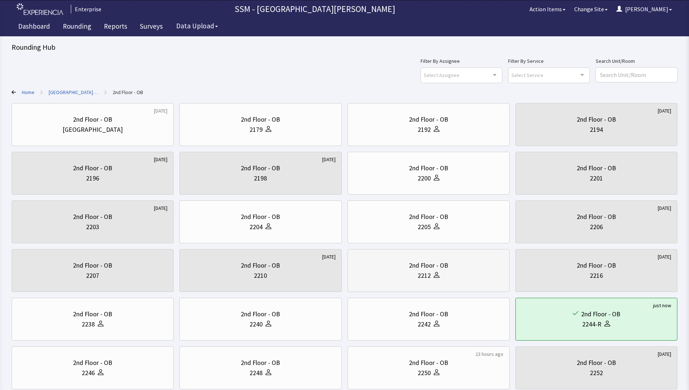
click at [393, 277] on div "2212" at bounding box center [429, 275] width 150 height 10
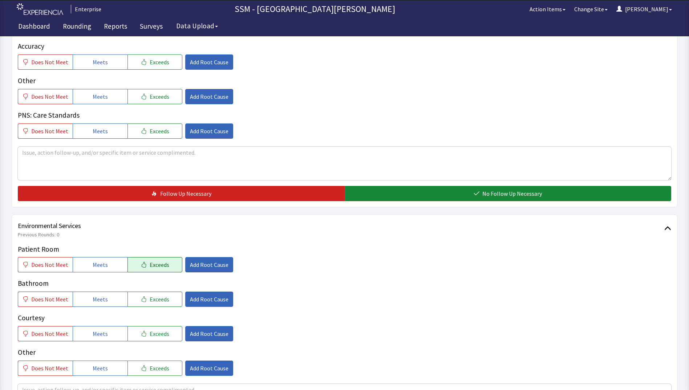
scroll to position [617, 0]
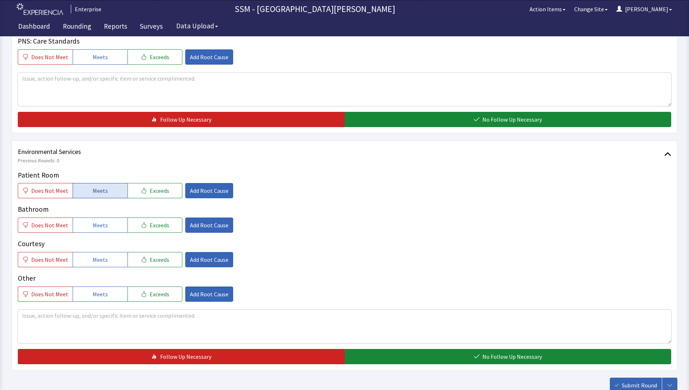
click at [110, 188] on button "Meets" at bounding box center [100, 190] width 55 height 15
click at [105, 223] on button "Meets" at bounding box center [100, 224] width 55 height 15
click at [110, 260] on button "Meets" at bounding box center [100, 259] width 55 height 15
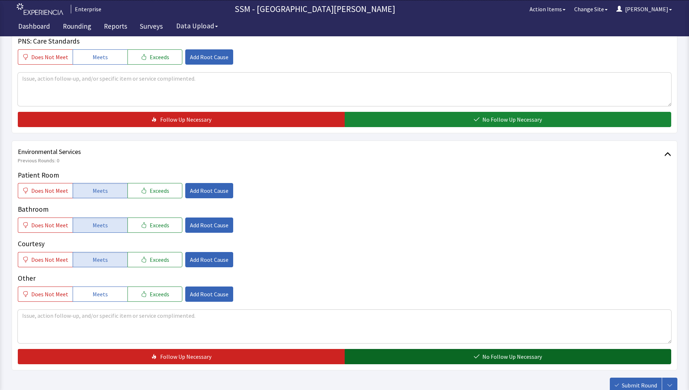
click at [409, 355] on button "No Follow Up Necessary" at bounding box center [508, 356] width 327 height 15
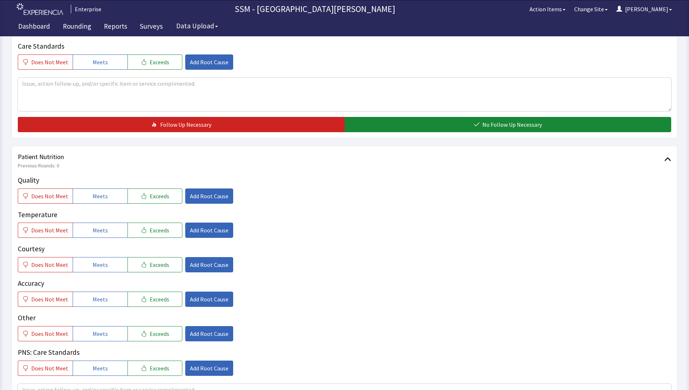
scroll to position [290, 0]
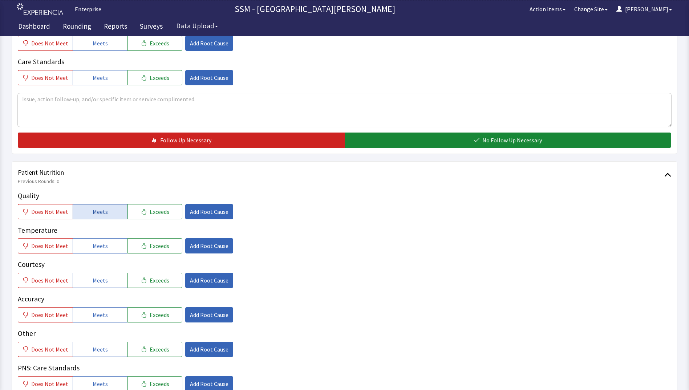
click at [103, 215] on span "Meets" at bounding box center [100, 211] width 15 height 9
click at [97, 243] on span "Meets" at bounding box center [100, 245] width 15 height 9
click at [102, 277] on span "Meets" at bounding box center [100, 280] width 15 height 9
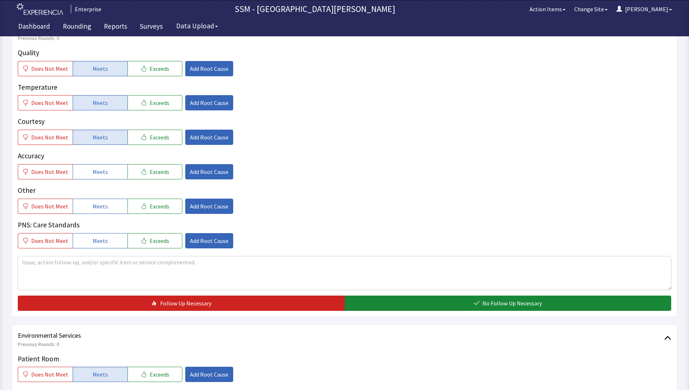
scroll to position [378, 0]
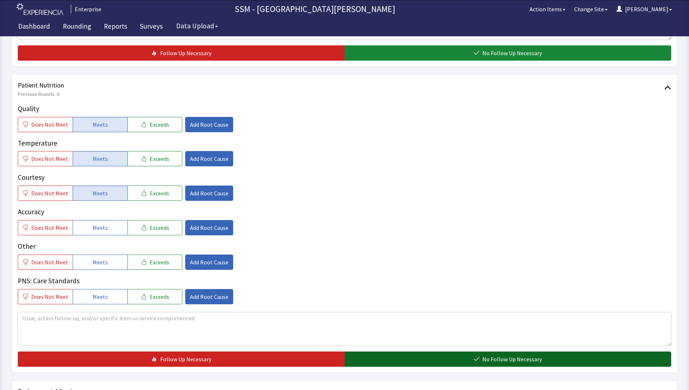
click at [513, 363] on button "No Follow Up Necessary" at bounding box center [508, 358] width 327 height 15
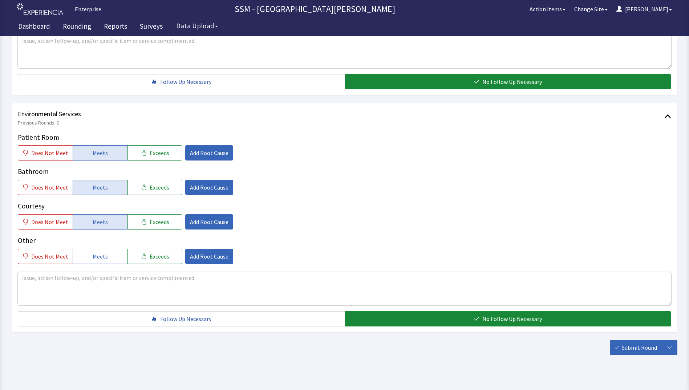
scroll to position [668, 0]
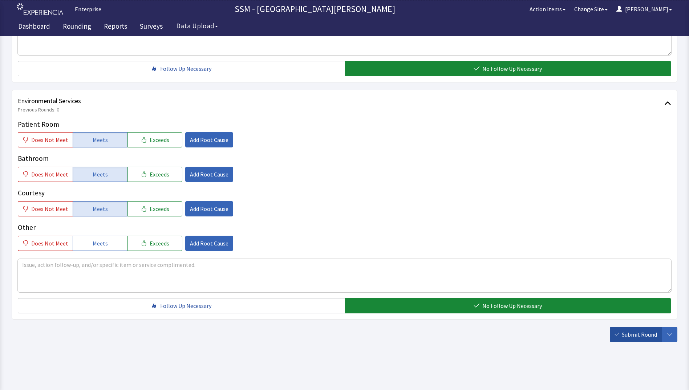
click at [634, 338] on span "Submit Round" at bounding box center [639, 334] width 35 height 9
